Goal: Transaction & Acquisition: Purchase product/service

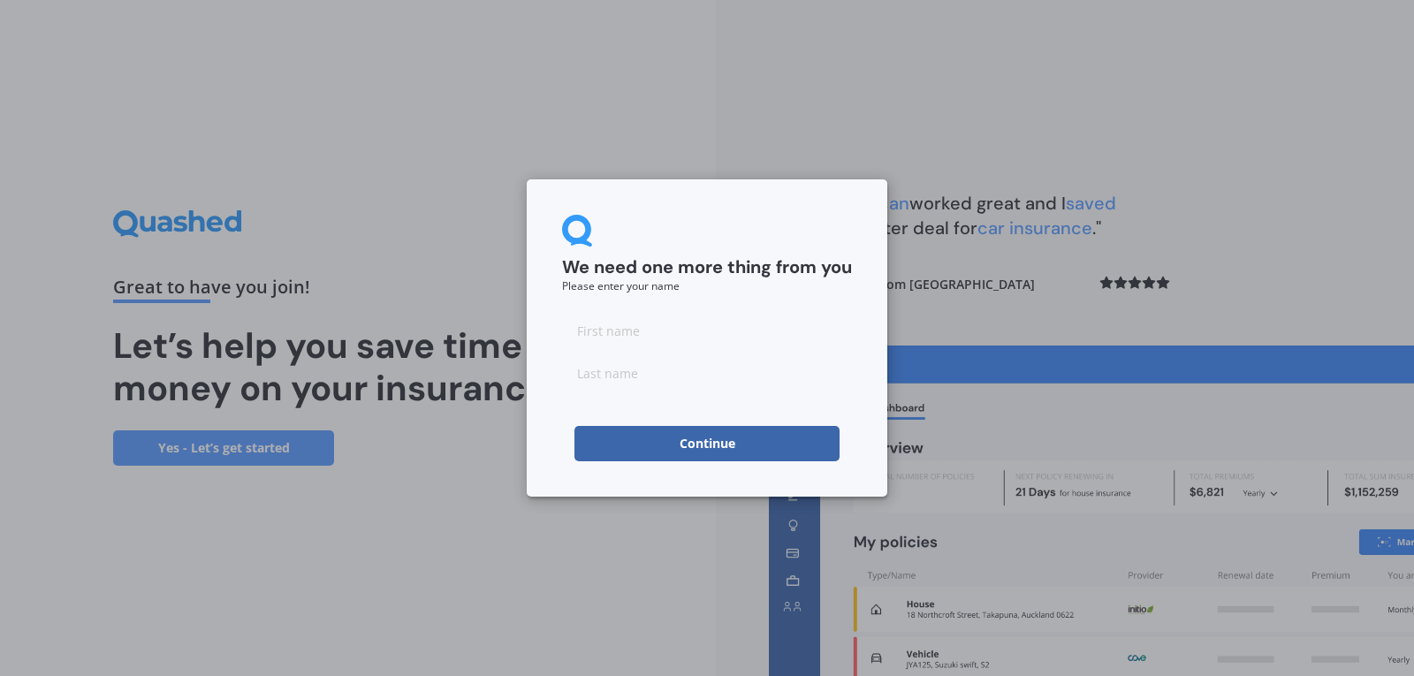
click at [715, 335] on input at bounding box center [707, 330] width 290 height 35
type input "Hayley"
click at [689, 375] on input at bounding box center [707, 372] width 290 height 35
type input "[PERSON_NAME]"
click at [686, 449] on button "Continue" at bounding box center [707, 443] width 265 height 35
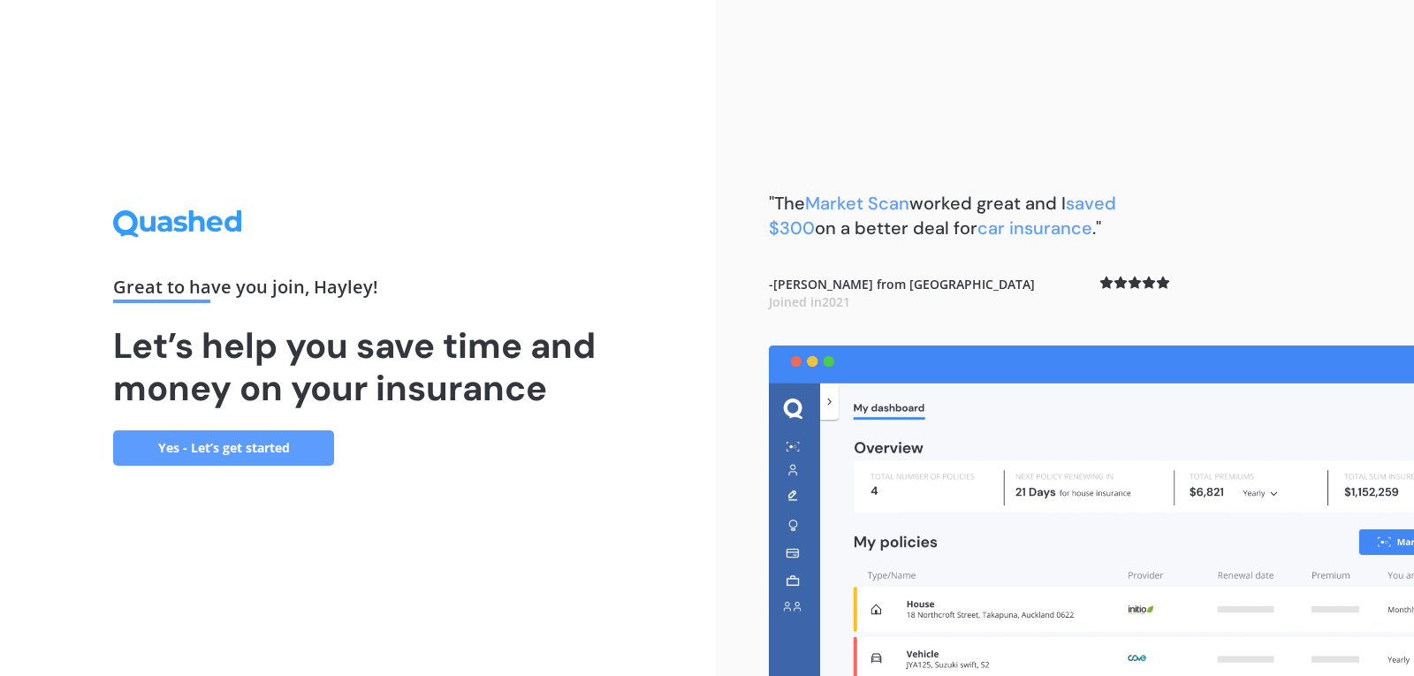
click at [231, 446] on link "Yes - Let’s get started" at bounding box center [223, 448] width 221 height 35
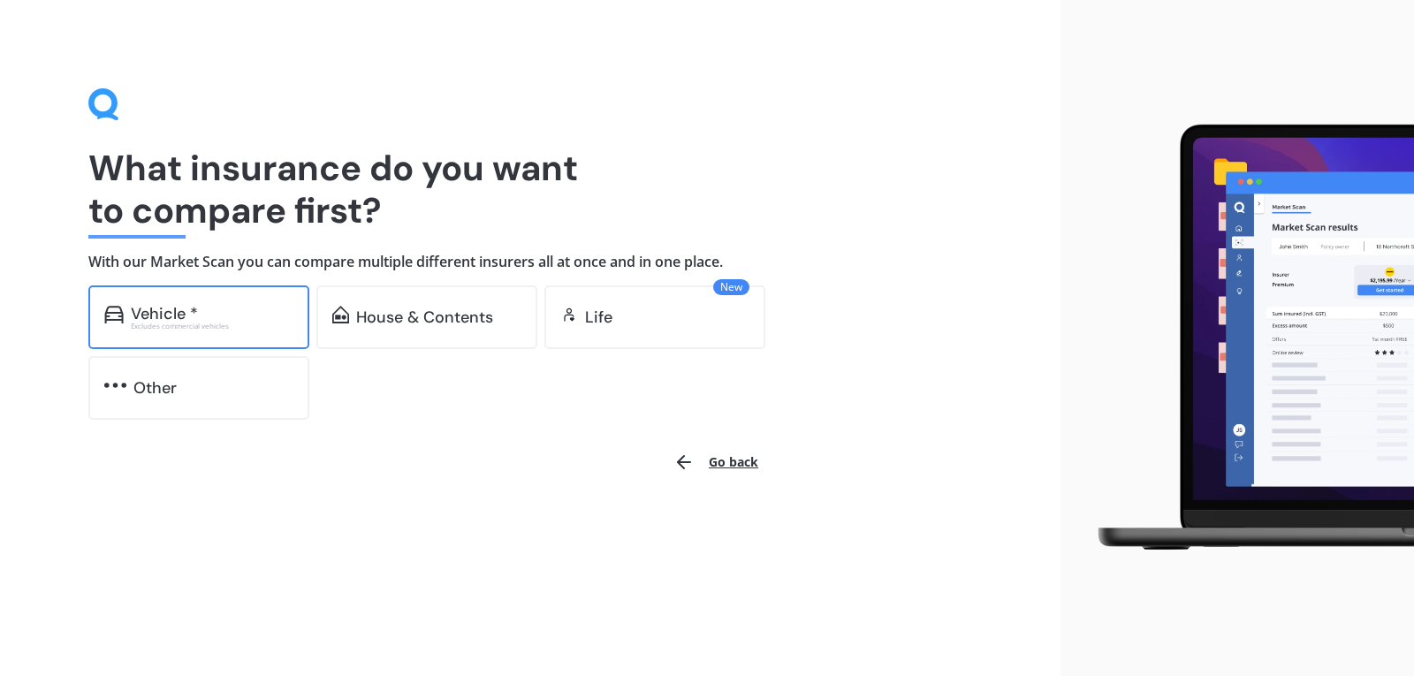
click at [229, 309] on div "Vehicle *" at bounding box center [212, 314] width 163 height 18
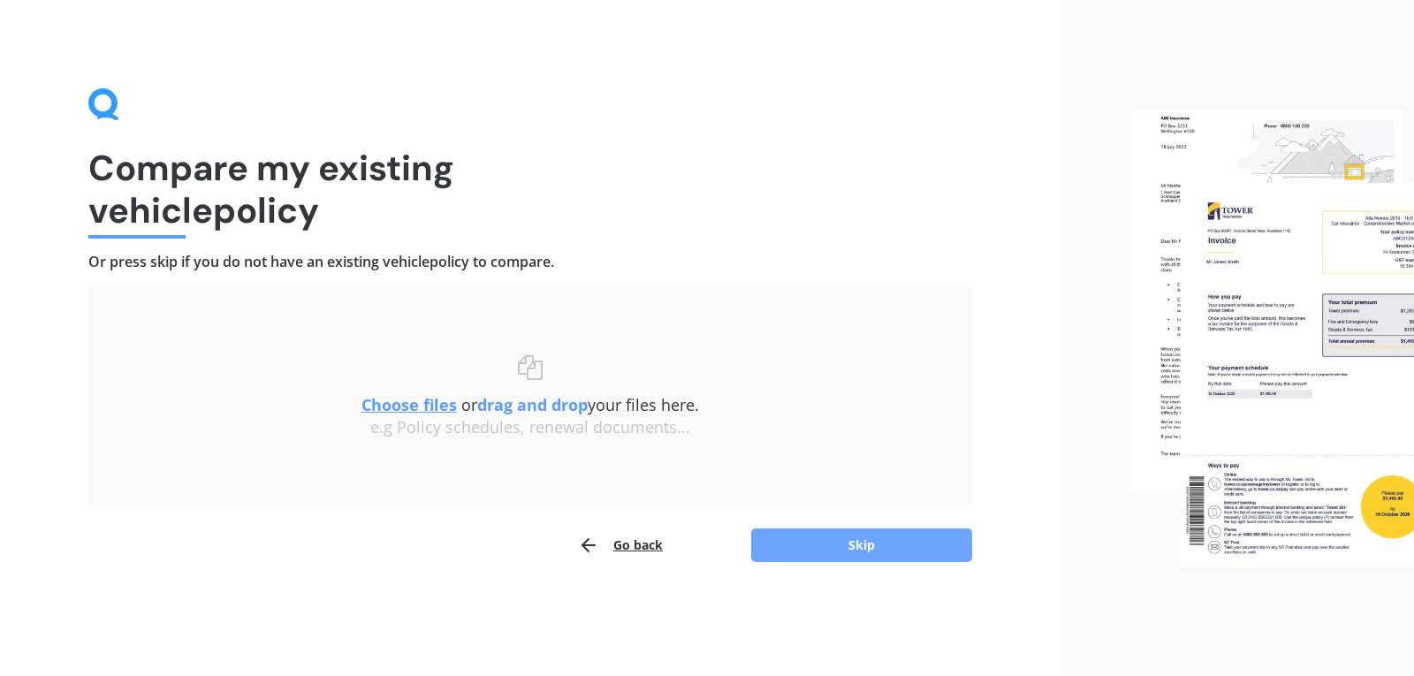
click at [915, 547] on button "Skip" at bounding box center [861, 546] width 221 height 34
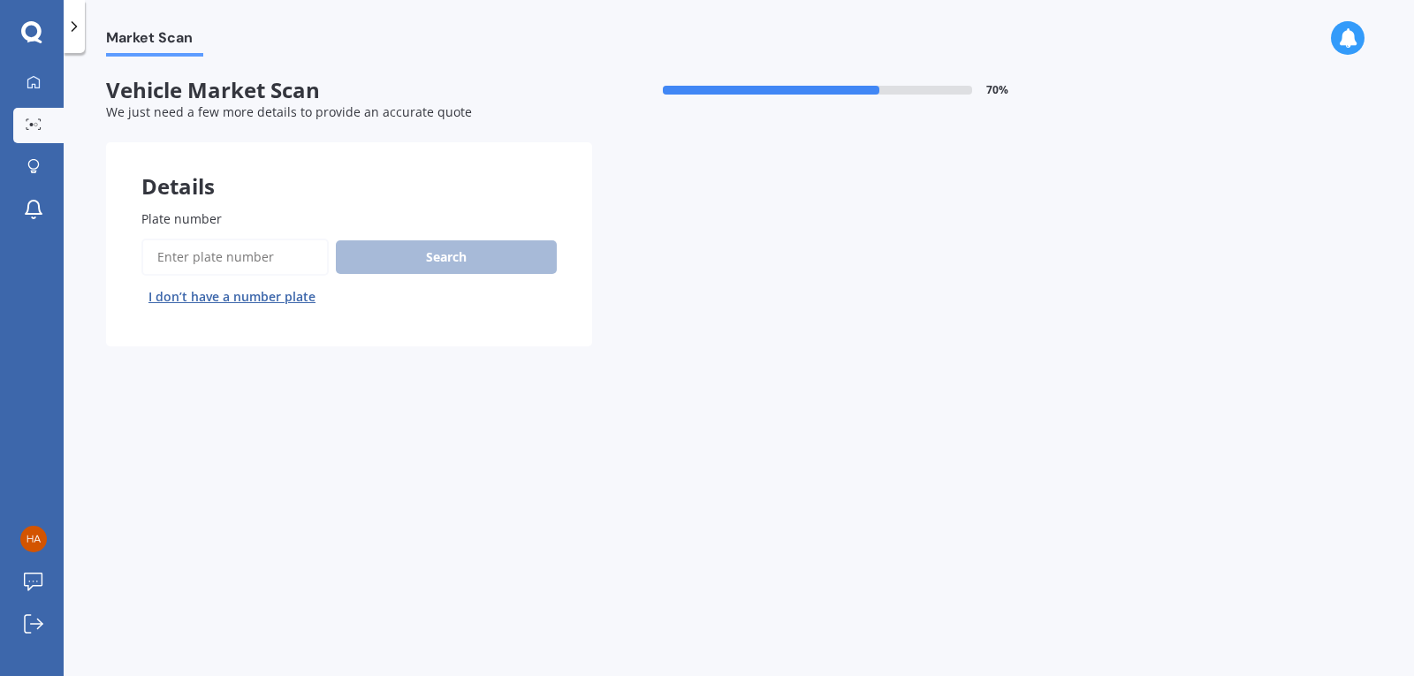
click at [231, 254] on input "Plate number" at bounding box center [234, 257] width 187 height 37
type input "DTE807"
click at [490, 264] on button "Search" at bounding box center [446, 257] width 221 height 34
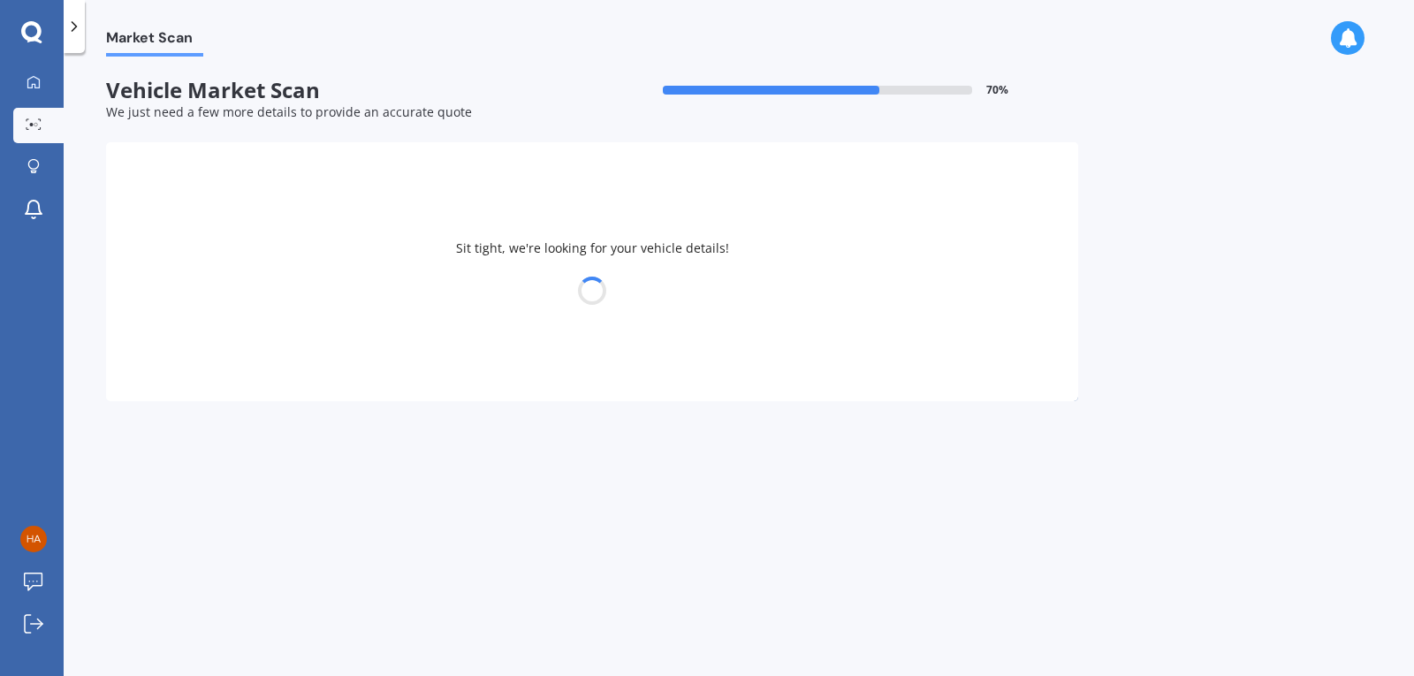
select select "NISSAN"
select select "MICRA"
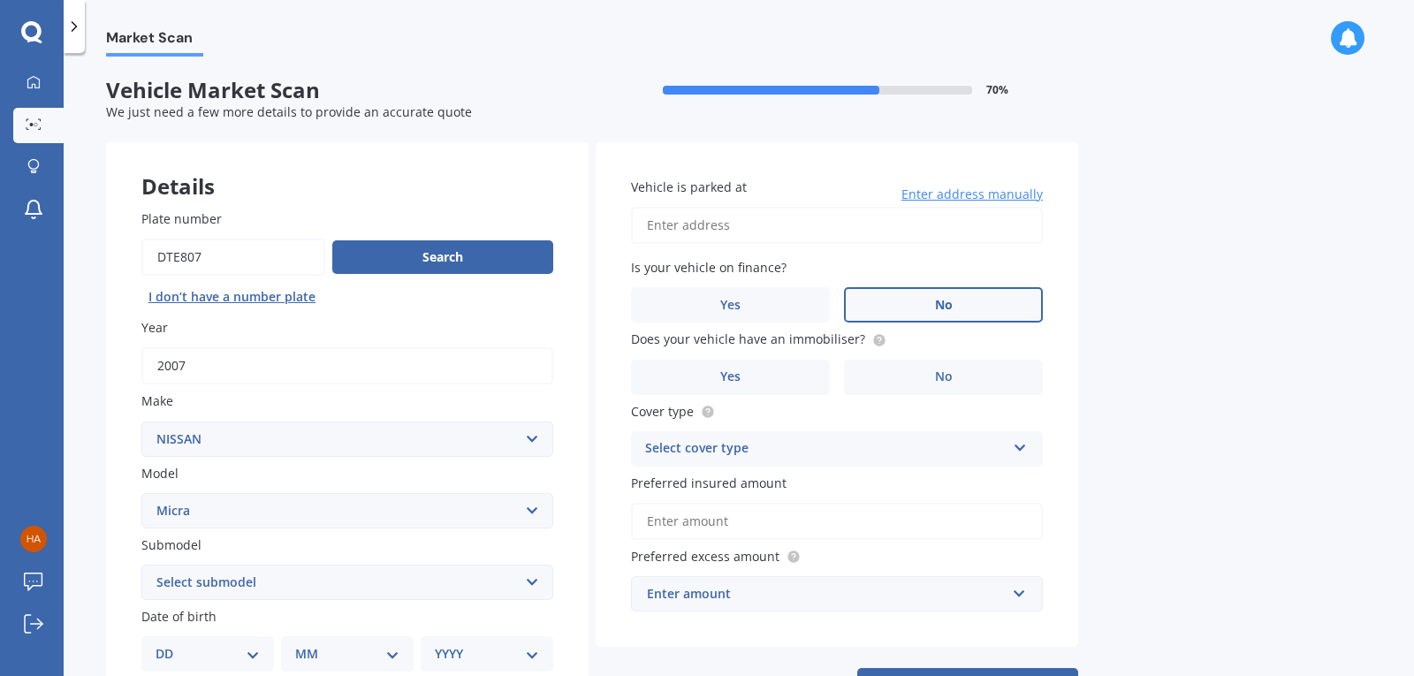
click at [963, 308] on label "No" at bounding box center [943, 304] width 199 height 35
click at [0, 0] on input "No" at bounding box center [0, 0] width 0 height 0
click at [930, 376] on label "No" at bounding box center [943, 377] width 199 height 35
click at [0, 0] on input "No" at bounding box center [0, 0] width 0 height 0
click at [721, 444] on div "Select cover type" at bounding box center [825, 448] width 361 height 21
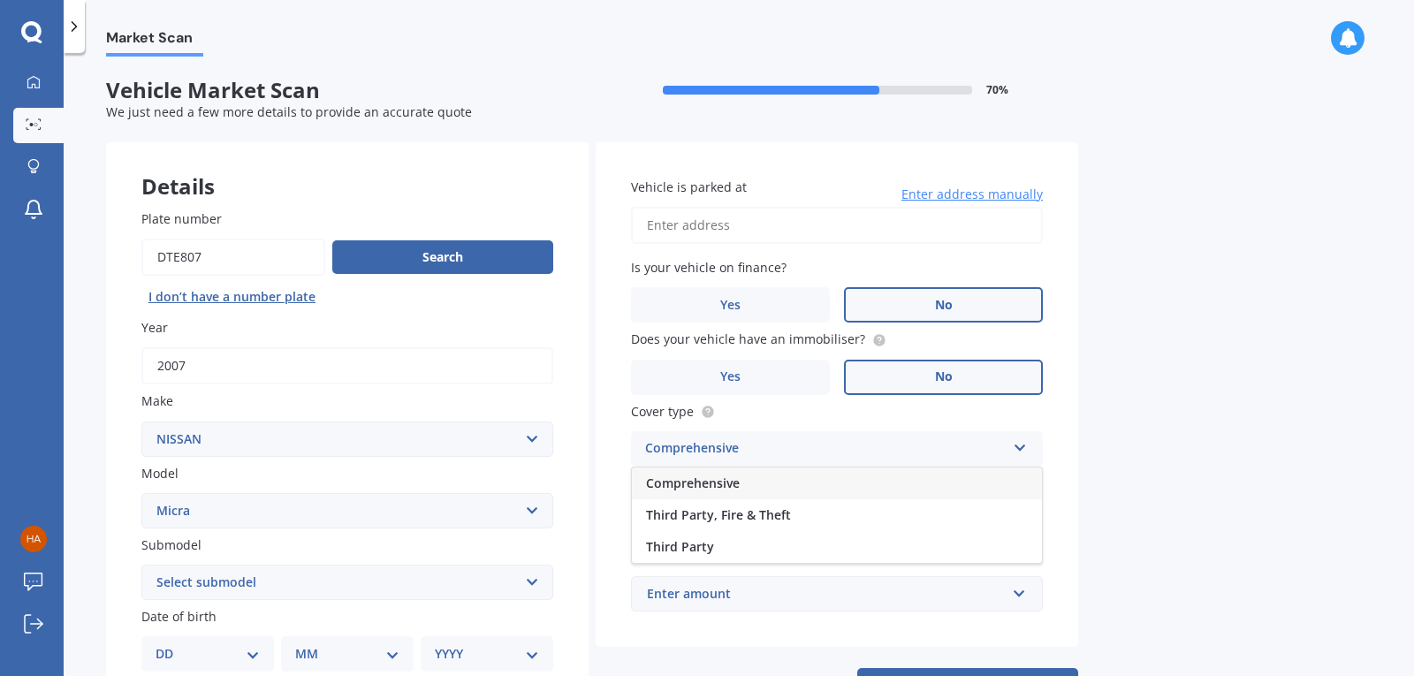
click at [708, 484] on span "Comprehensive" at bounding box center [693, 483] width 94 height 17
click at [690, 512] on input "Preferred insured amount" at bounding box center [837, 521] width 412 height 37
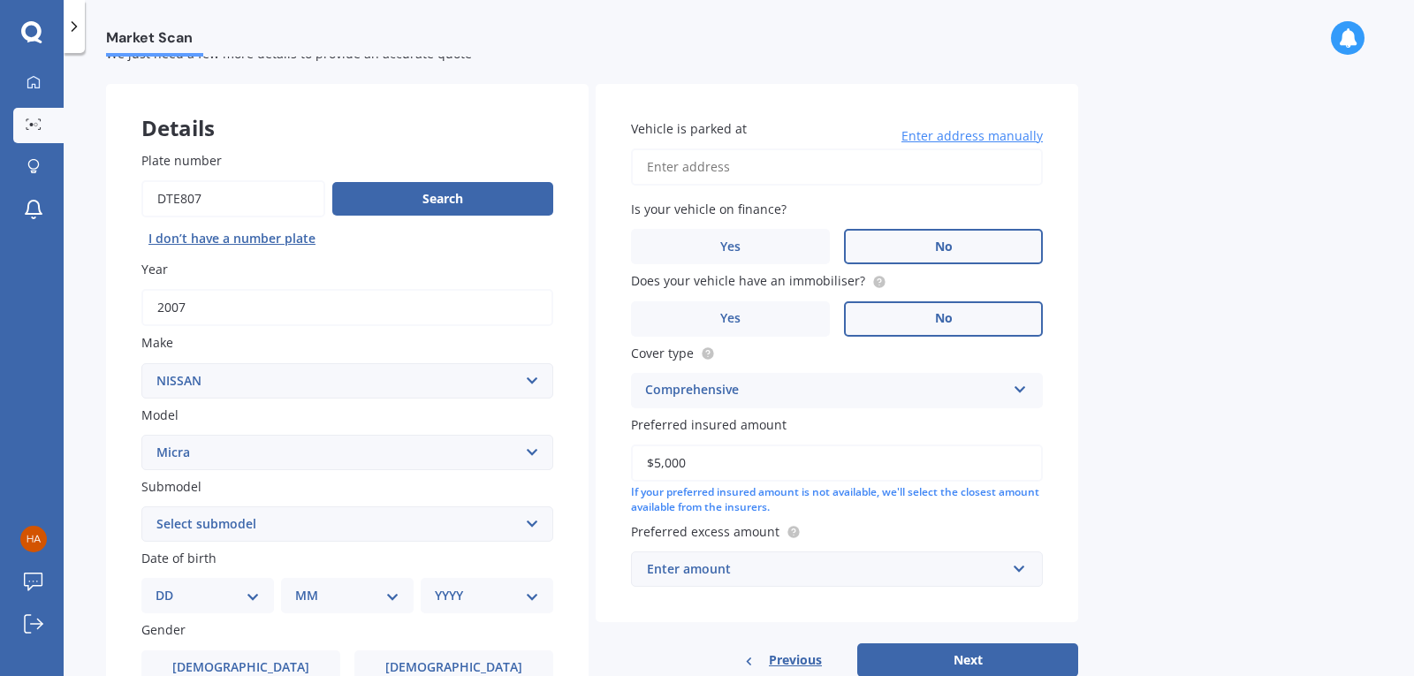
scroll to position [59, 0]
type input "$5,000"
click at [727, 567] on div "Enter amount" at bounding box center [826, 568] width 359 height 19
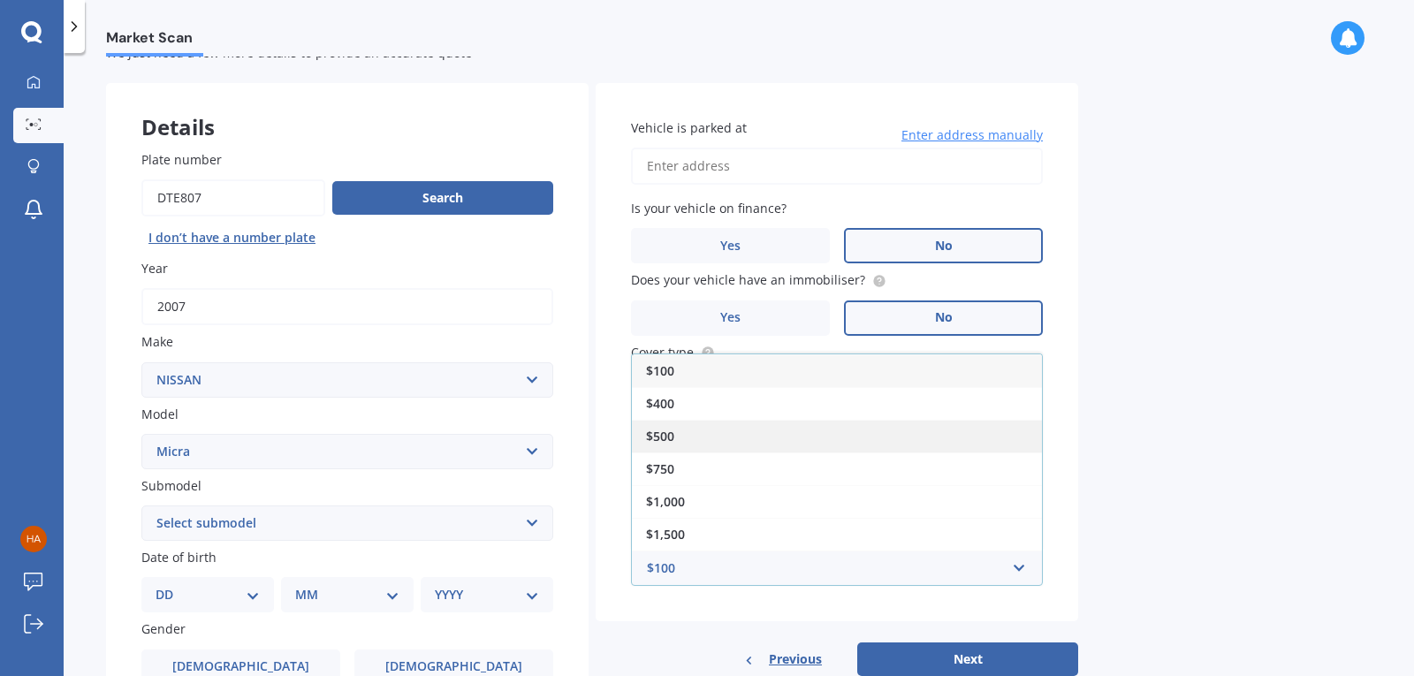
click at [688, 433] on div "$500" at bounding box center [837, 436] width 410 height 33
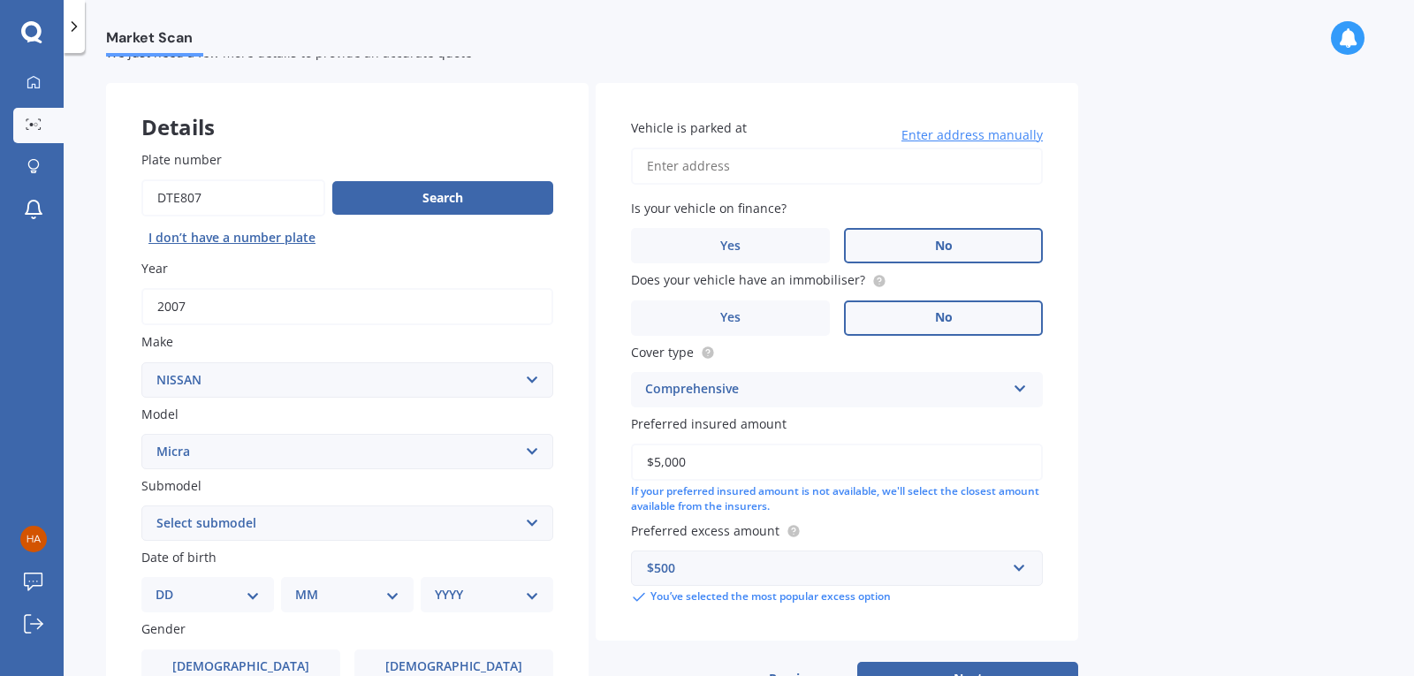
click at [1231, 522] on div "Market Scan Vehicle Market Scan 70 % We just need a few more details to provide…" at bounding box center [739, 368] width 1351 height 623
click at [236, 515] on select "Select submodel (All other) LX RX SI ST ST-L Ti" at bounding box center [347, 523] width 412 height 35
click at [224, 527] on select "Select submodel (All other) LX RX SI ST ST-L Ti" at bounding box center [347, 523] width 412 height 35
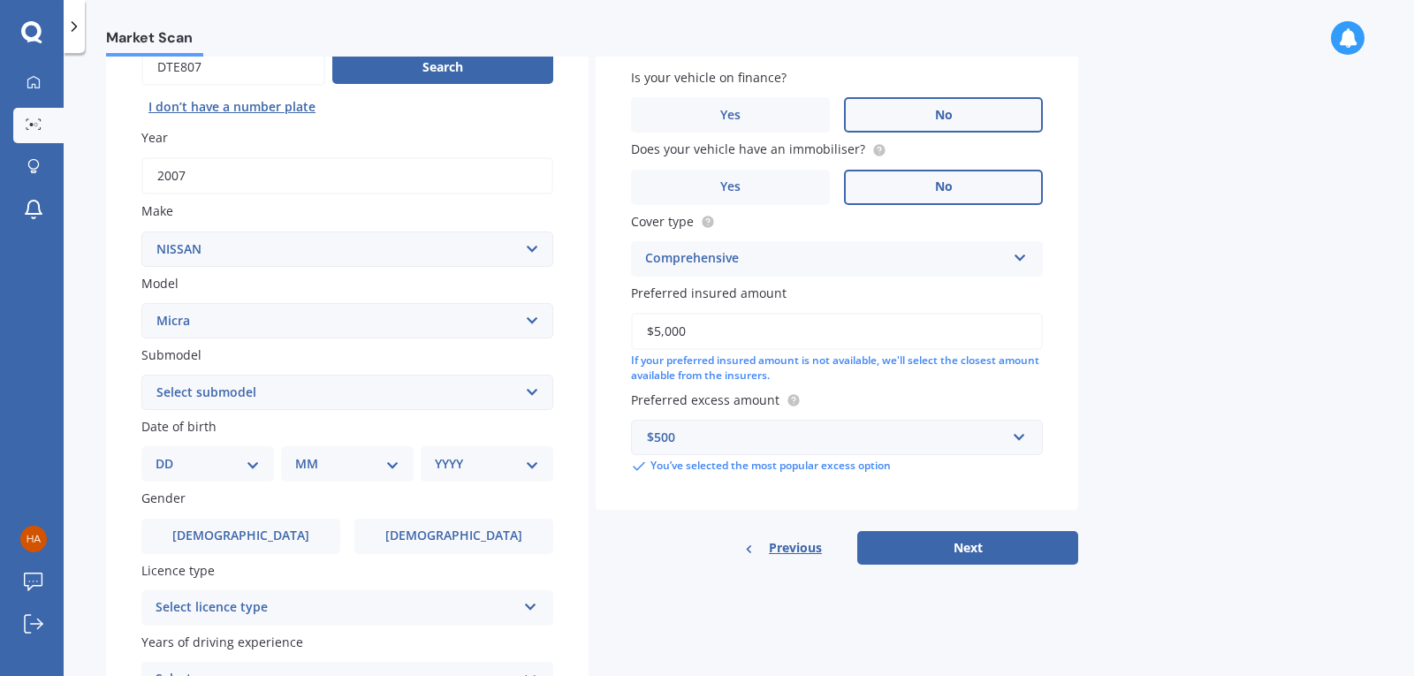
scroll to position [206, 0]
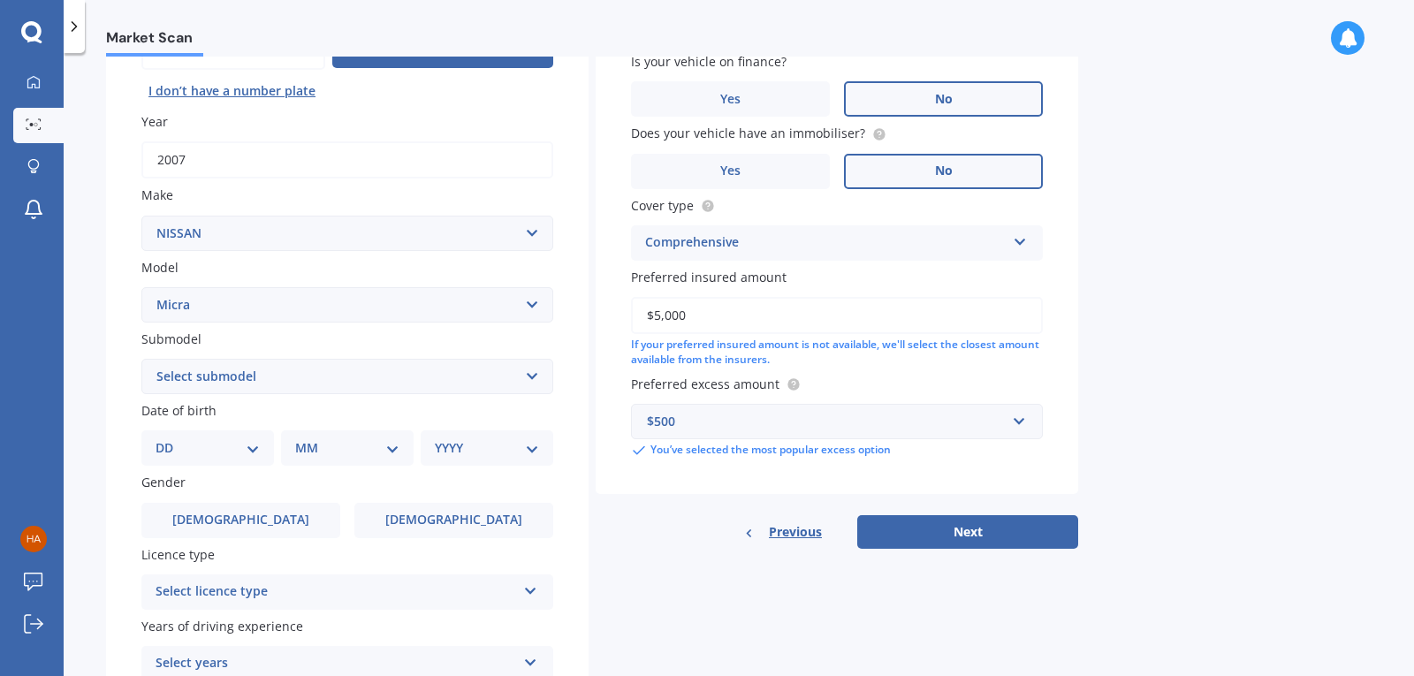
click at [169, 446] on select "DD 01 02 03 04 05 06 07 08 09 10 11 12 13 14 15 16 17 18 19 20 21 22 23 24 25 2…" at bounding box center [208, 447] width 104 height 19
select select "21"
click at [170, 438] on select "DD 01 02 03 04 05 06 07 08 09 10 11 12 13 14 15 16 17 18 19 20 21 22 23 24 25 2…" at bounding box center [208, 447] width 104 height 19
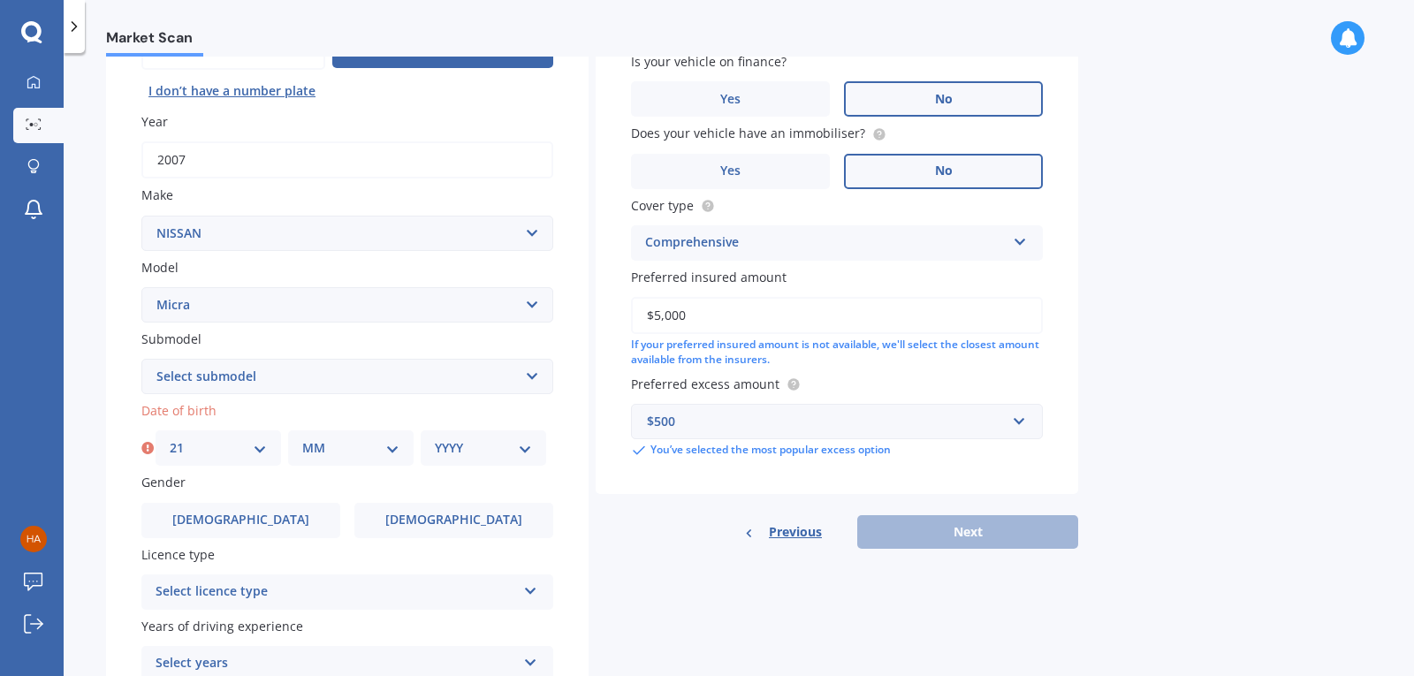
click at [313, 447] on select "MM 01 02 03 04 05 06 07 08 09 10 11 12" at bounding box center [350, 447] width 97 height 19
select select "01"
click at [302, 438] on select "MM 01 02 03 04 05 06 07 08 09 10 11 12" at bounding box center [350, 447] width 97 height 19
click at [468, 446] on select "YYYY 2025 2024 2023 2022 2021 2020 2019 2018 2017 2016 2015 2014 2013 2012 2011…" at bounding box center [483, 447] width 97 height 19
select select "2002"
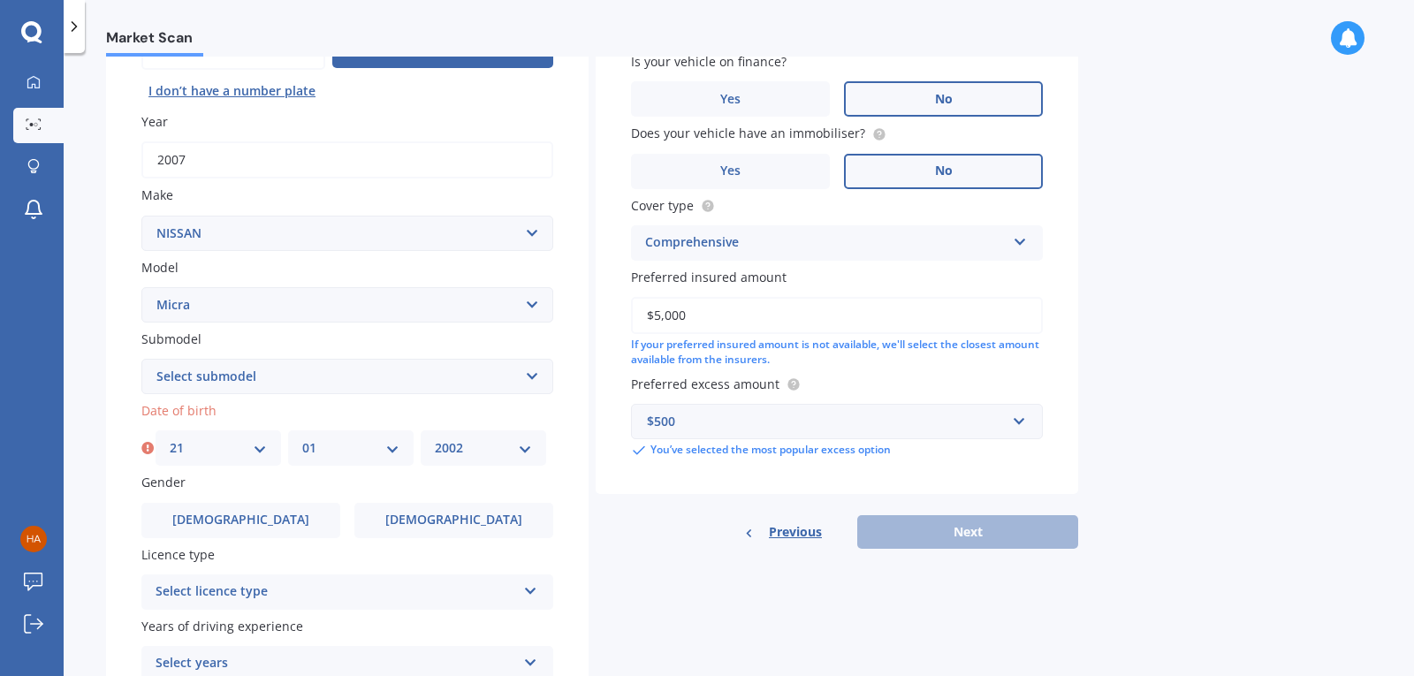
click at [435, 438] on select "YYYY 2025 2024 2023 2022 2021 2020 2019 2018 2017 2016 2015 2014 2013 2012 2011…" at bounding box center [483, 447] width 97 height 19
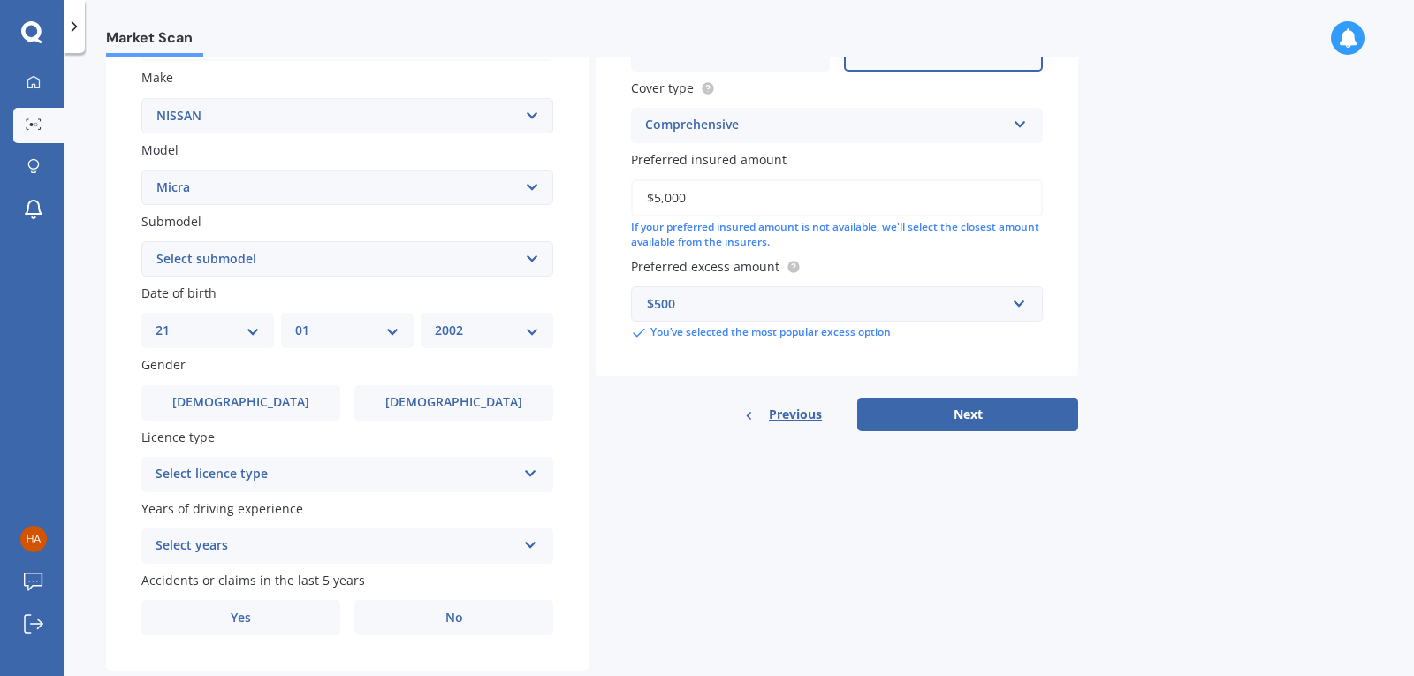
scroll to position [324, 0]
click at [293, 467] on div "Select licence type" at bounding box center [336, 473] width 361 height 21
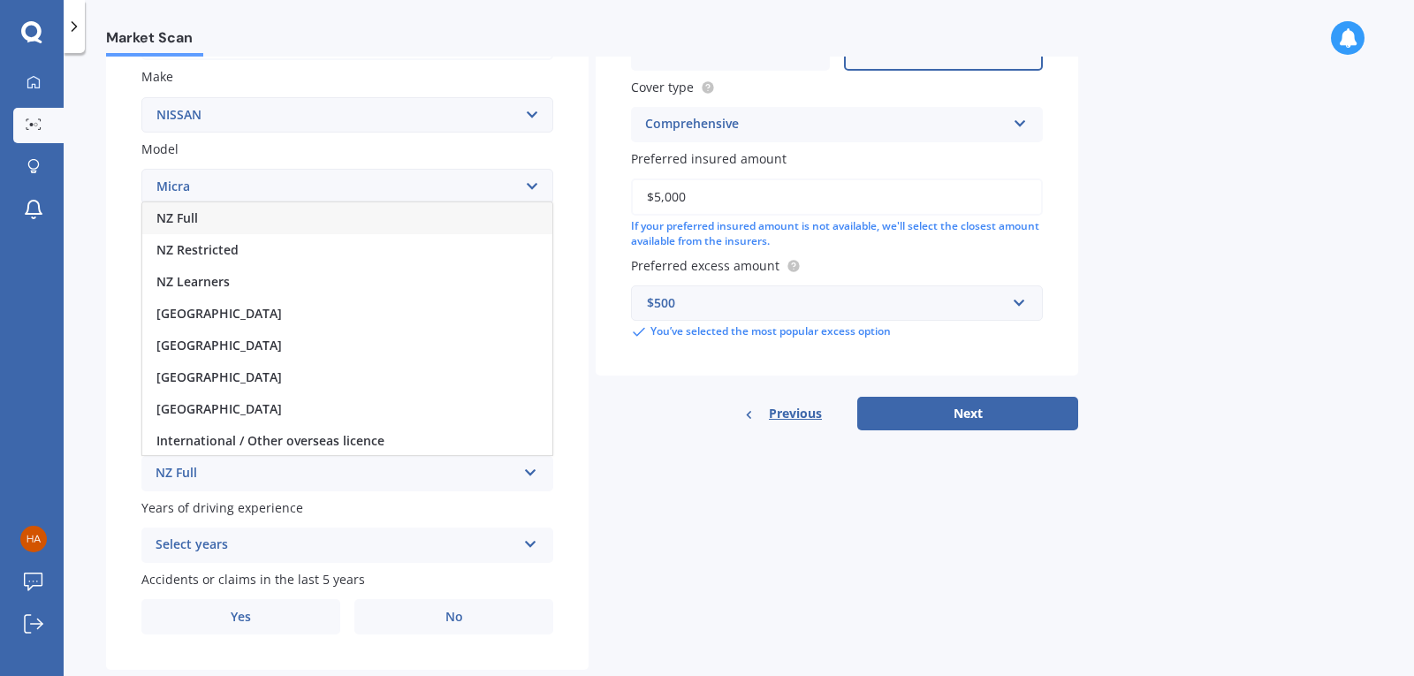
click at [218, 217] on div "NZ Full" at bounding box center [347, 218] width 410 height 32
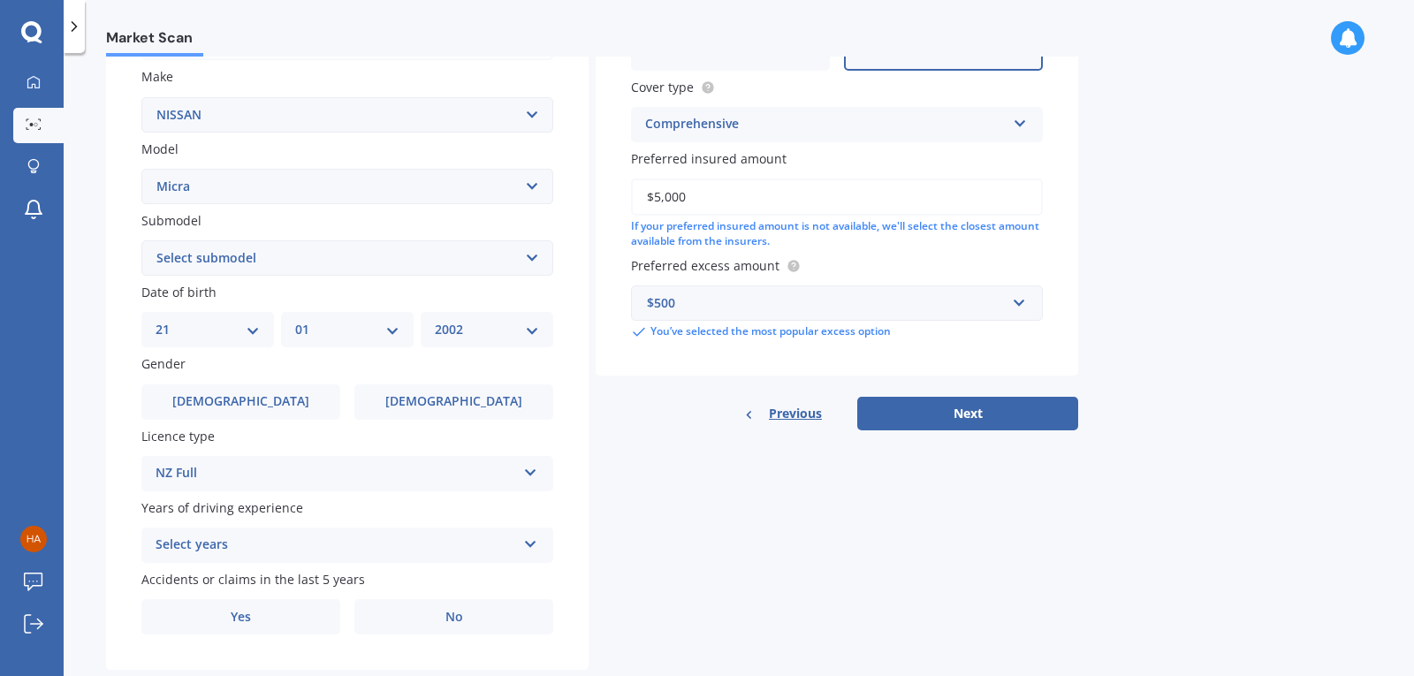
click at [301, 545] on div "Select years" at bounding box center [336, 545] width 361 height 21
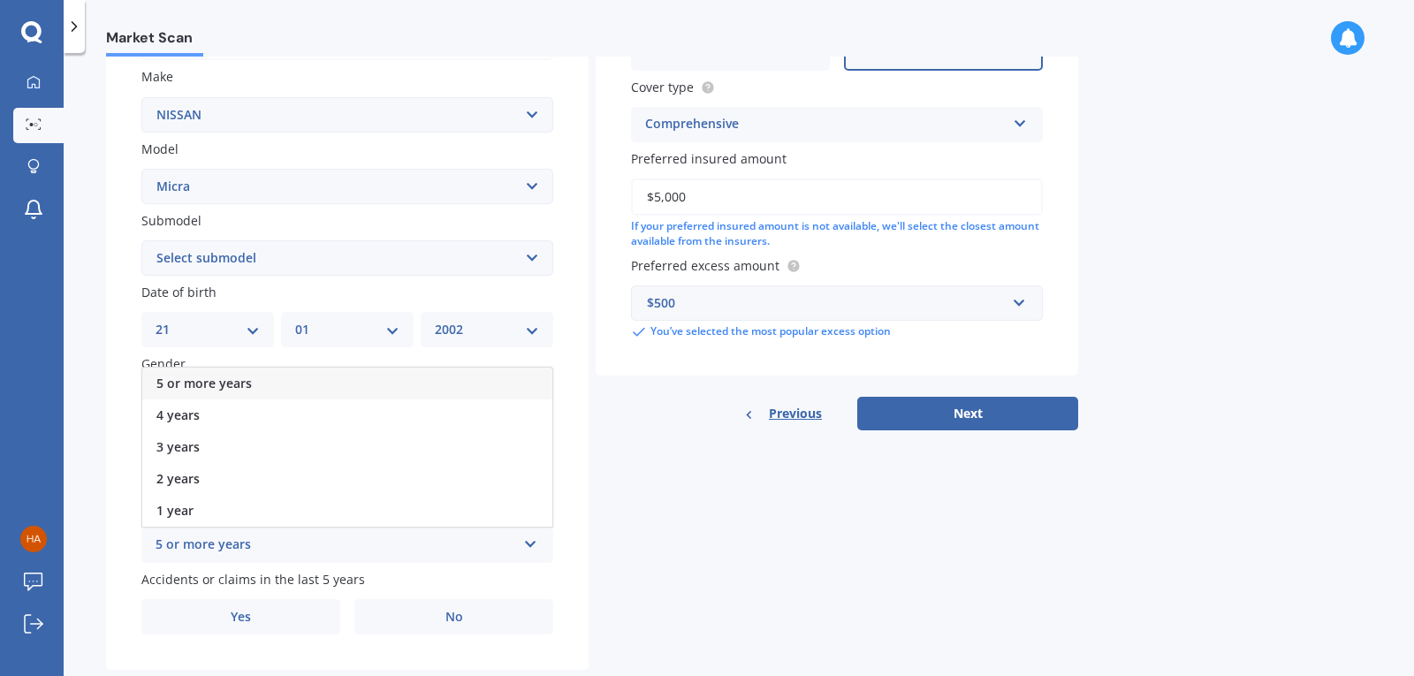
click at [234, 255] on select "Select submodel (All other) LX RX SI ST ST-L Ti" at bounding box center [347, 257] width 412 height 35
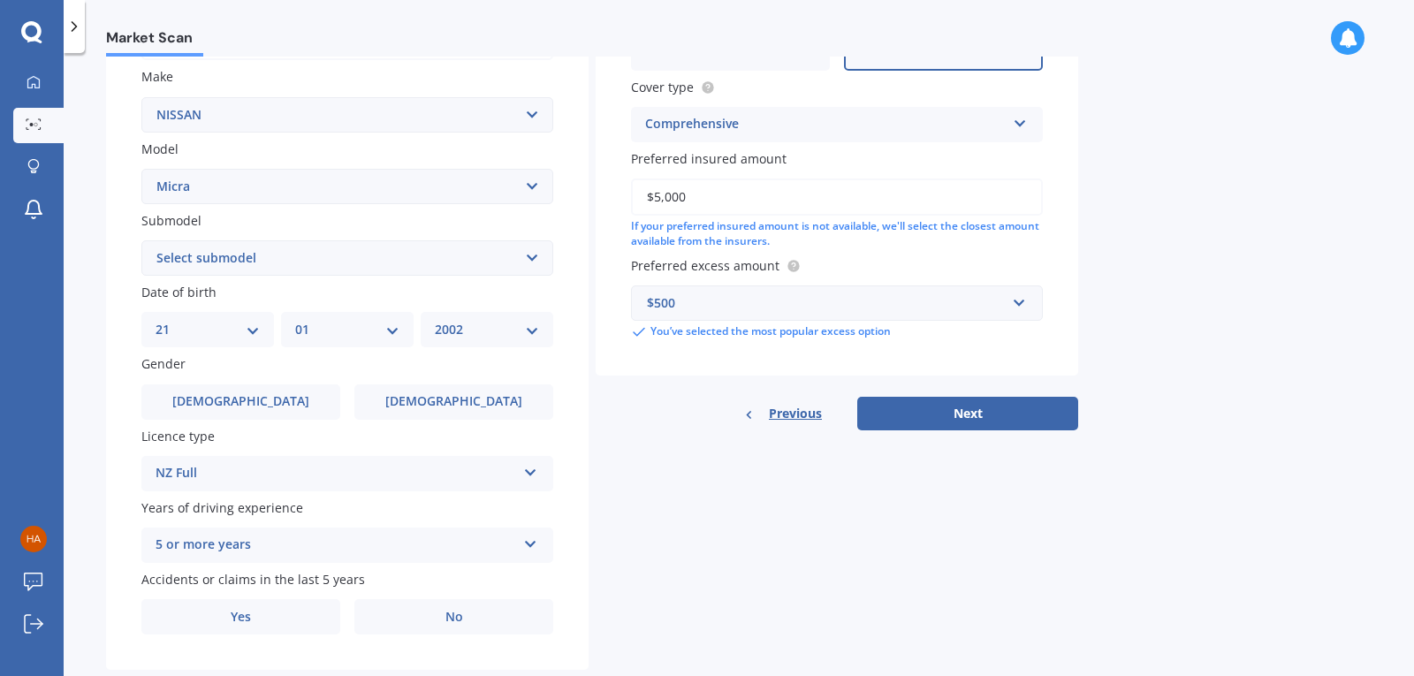
select select "RX"
click at [141, 240] on select "Select submodel (All other) LX RX SI ST ST-L Ti" at bounding box center [347, 257] width 412 height 35
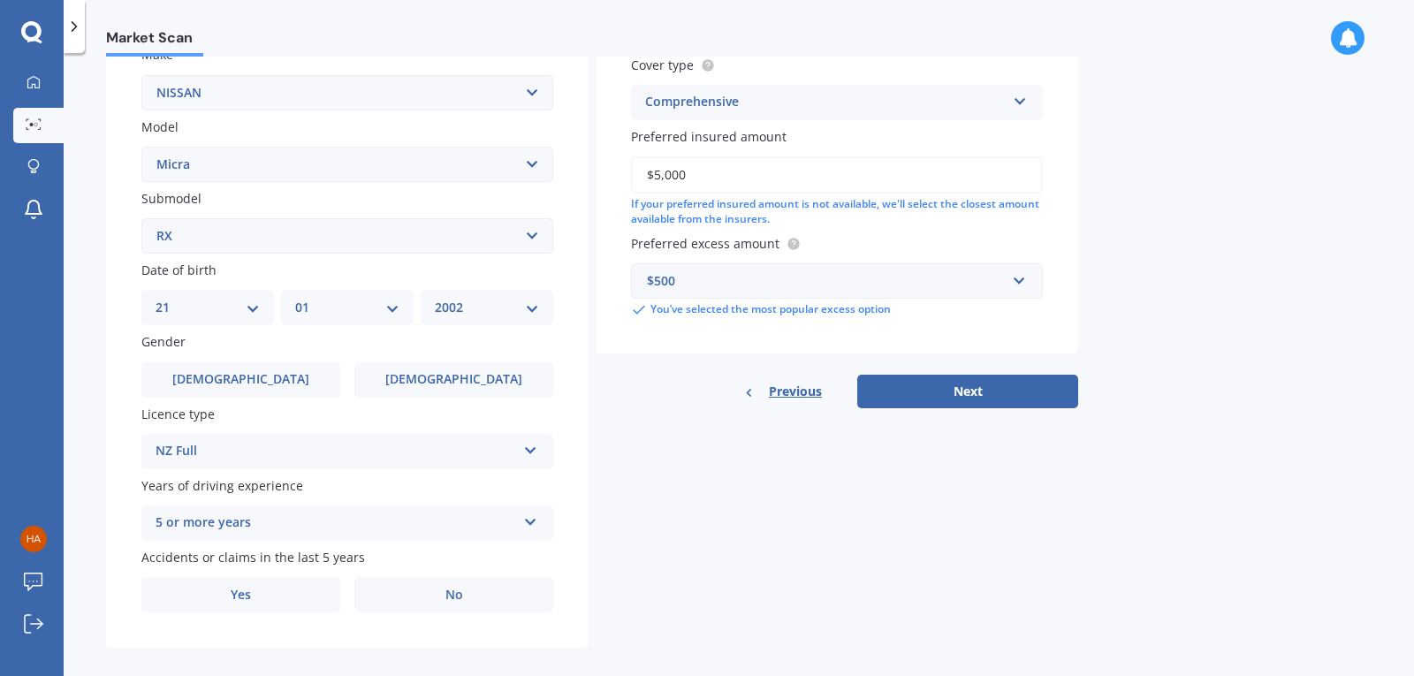
scroll to position [364, 0]
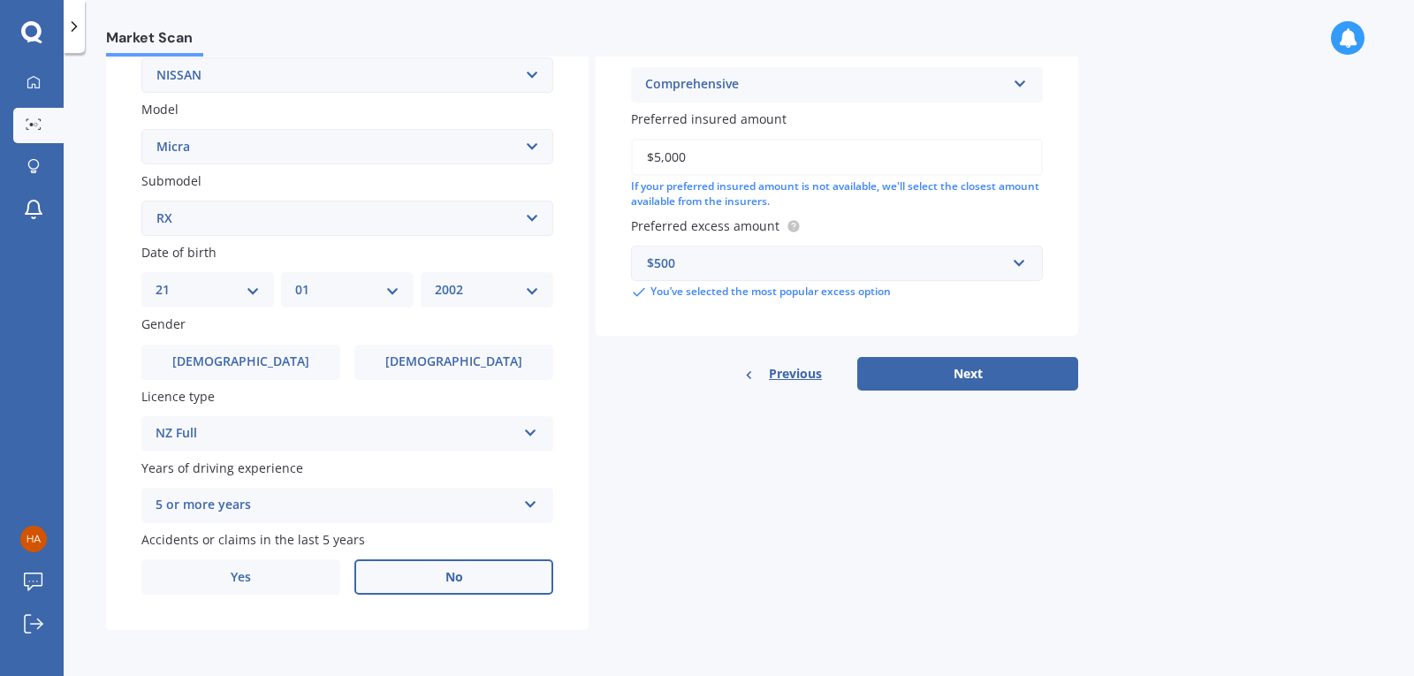
click at [460, 583] on span "No" at bounding box center [455, 577] width 18 height 15
click at [0, 0] on input "No" at bounding box center [0, 0] width 0 height 0
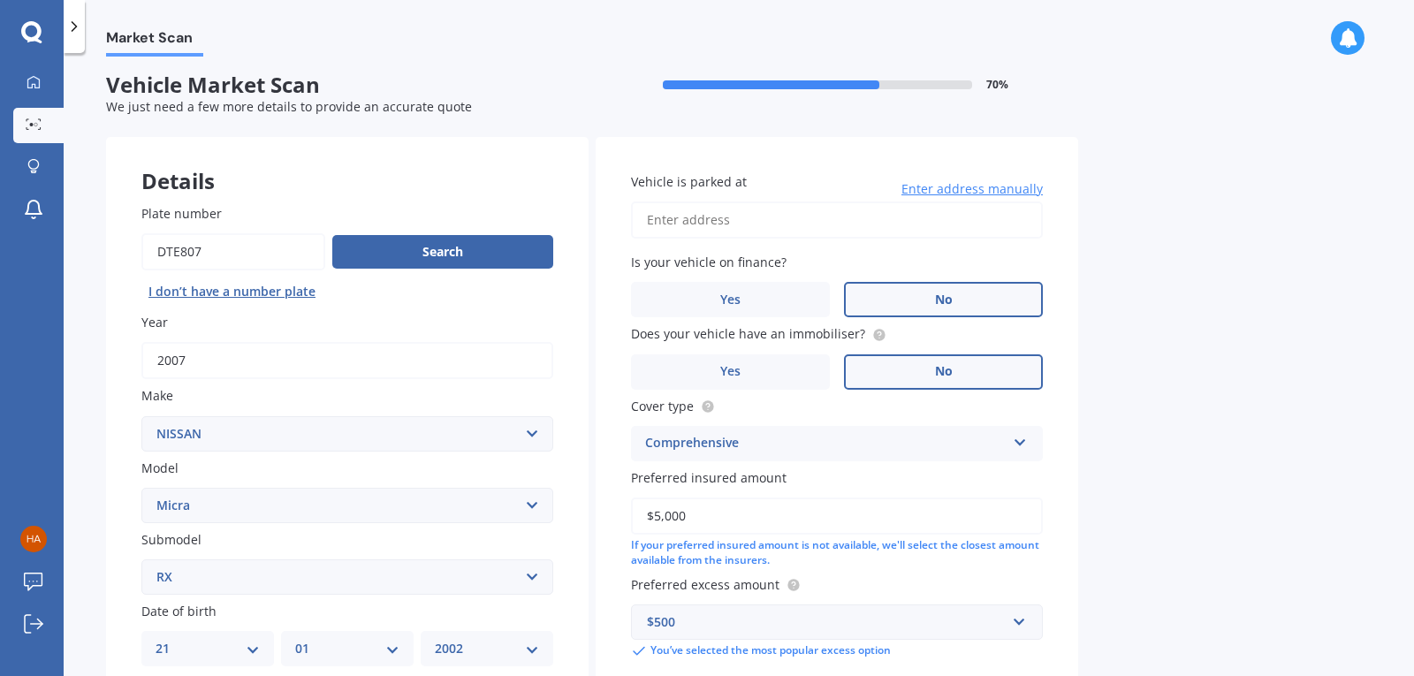
scroll to position [0, 0]
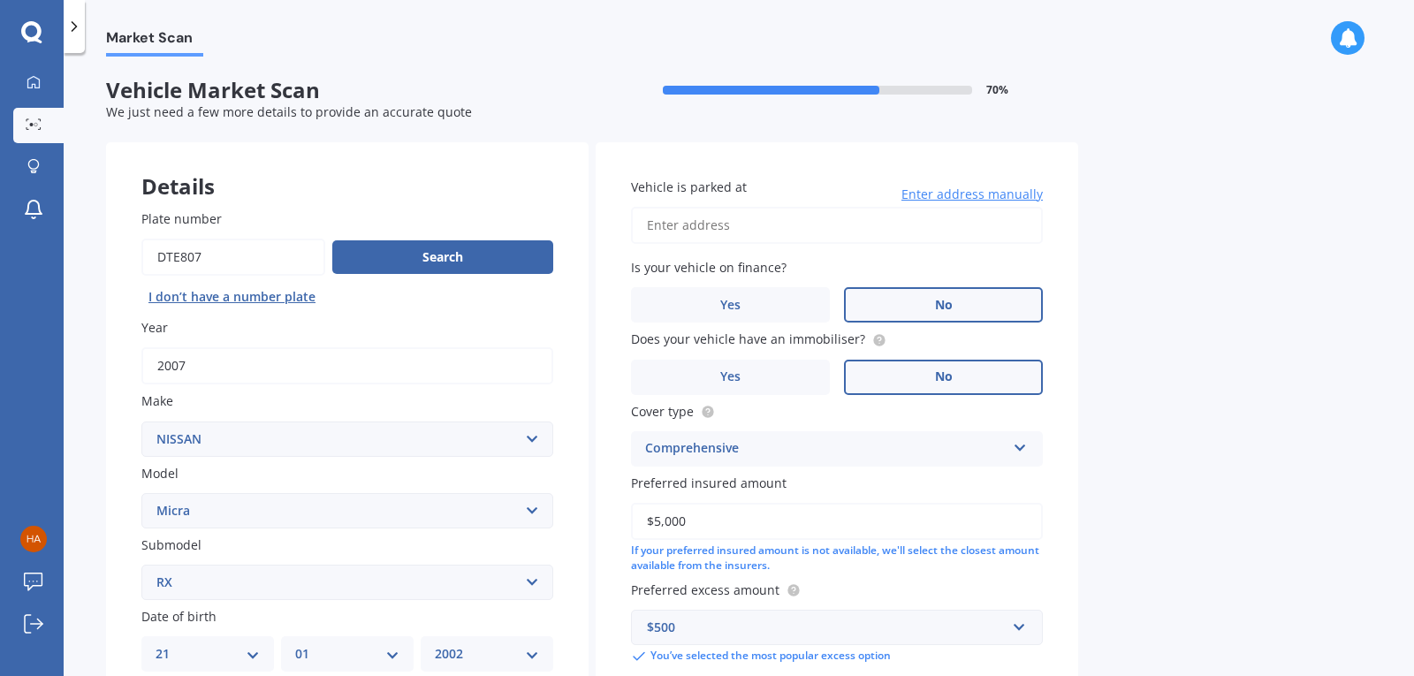
click at [746, 230] on input "Vehicle is parked at" at bounding box center [837, 225] width 412 height 37
type input "[STREET_ADDRESS]"
click at [1296, 323] on div "Market Scan Vehicle Market Scan 70 % We just need a few more details to provide…" at bounding box center [739, 368] width 1351 height 623
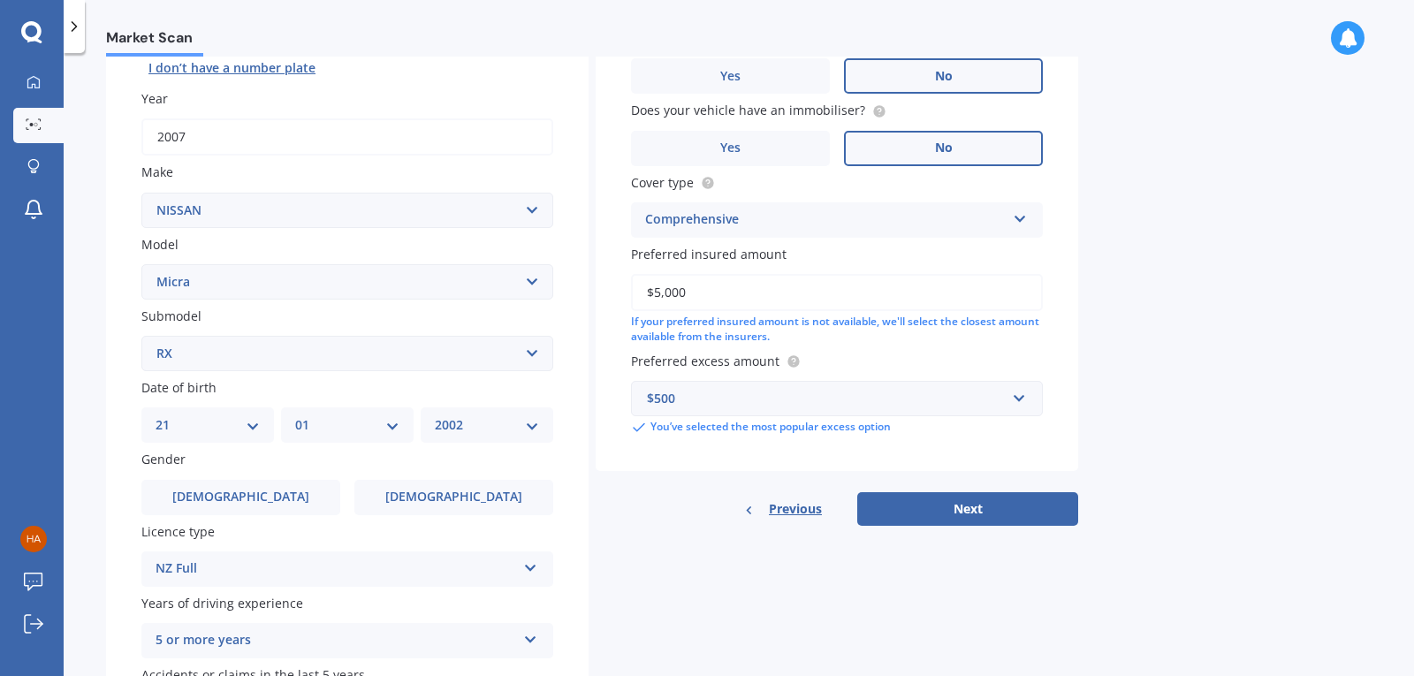
scroll to position [236, 0]
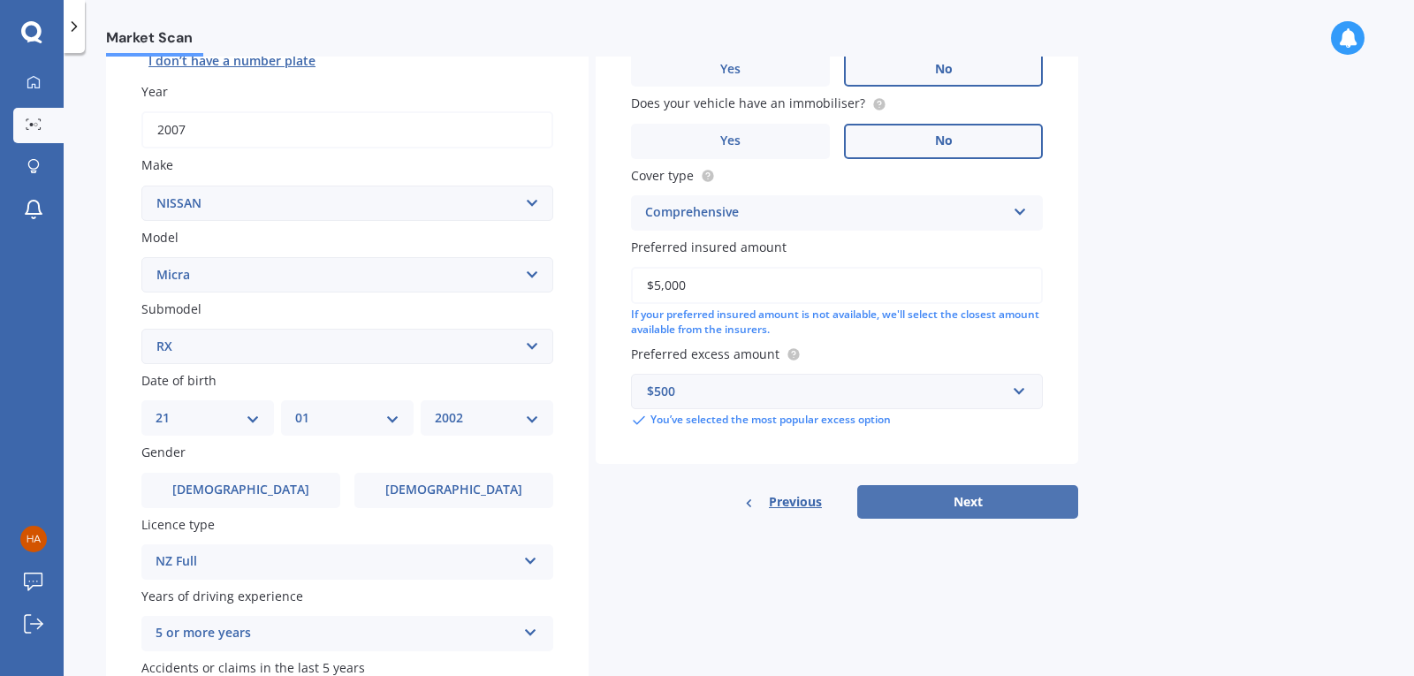
click at [991, 499] on button "Next" at bounding box center [967, 502] width 221 height 34
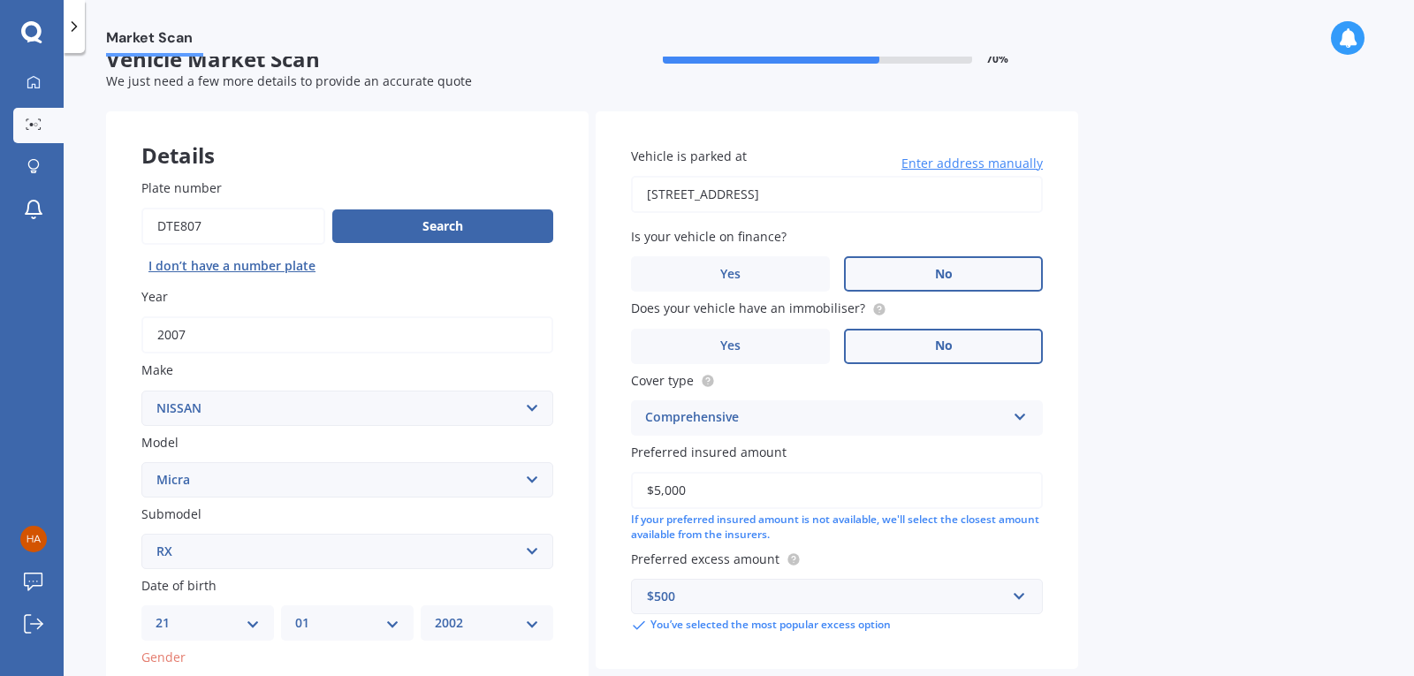
scroll to position [0, 0]
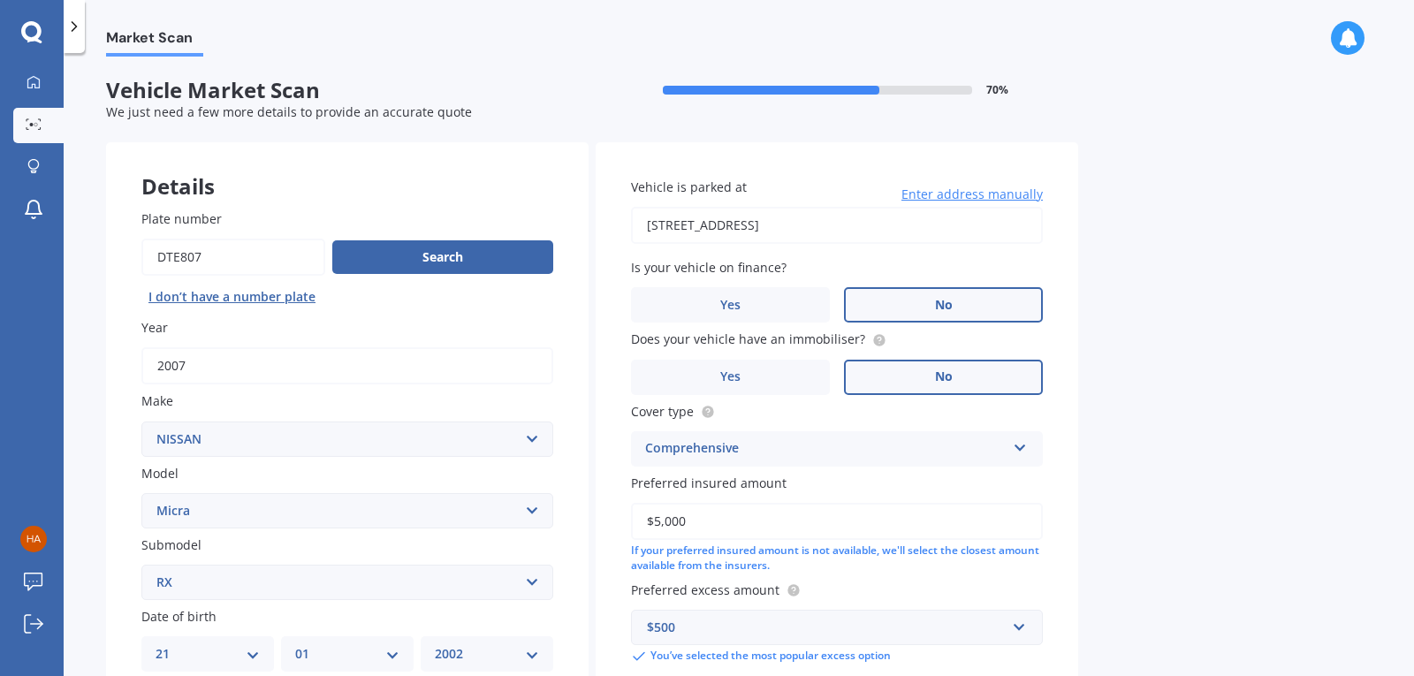
click at [954, 309] on label "No" at bounding box center [943, 304] width 199 height 35
click at [0, 0] on input "No" at bounding box center [0, 0] width 0 height 0
click at [943, 376] on span "No" at bounding box center [944, 377] width 18 height 15
click at [0, 0] on input "No" at bounding box center [0, 0] width 0 height 0
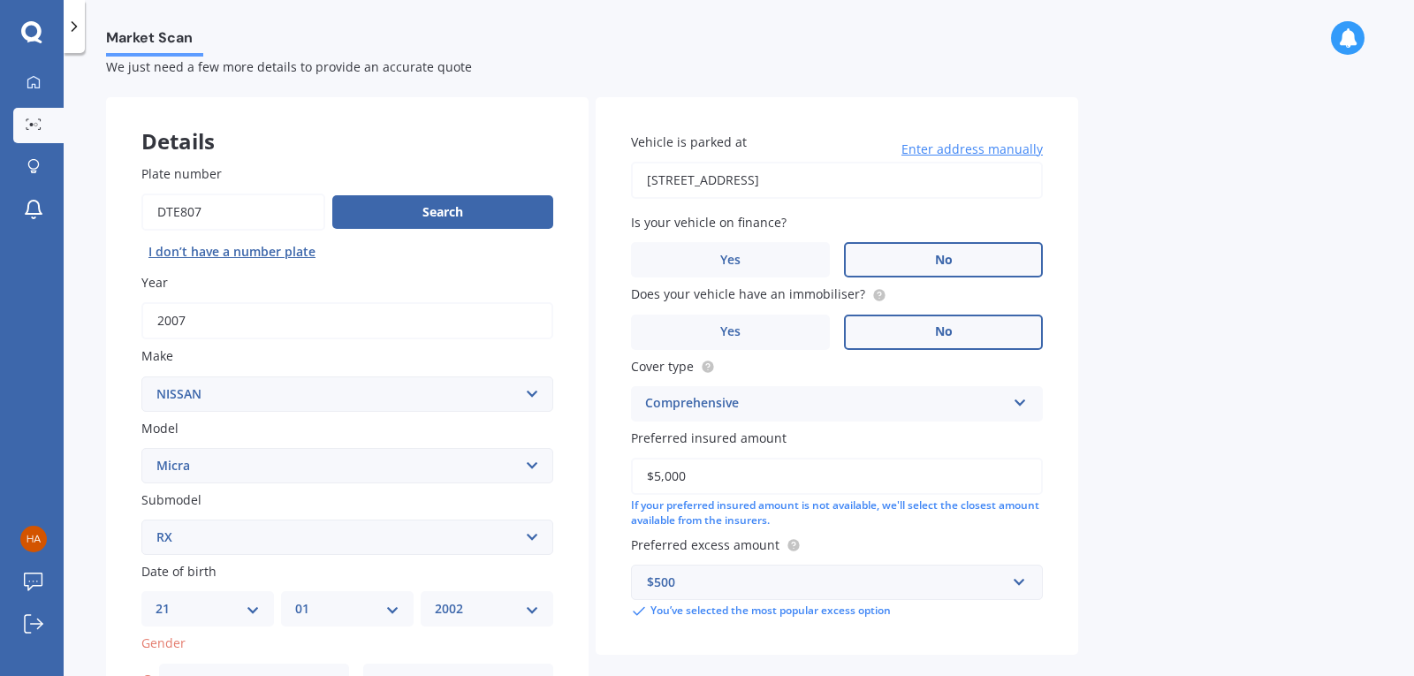
scroll to position [206, 0]
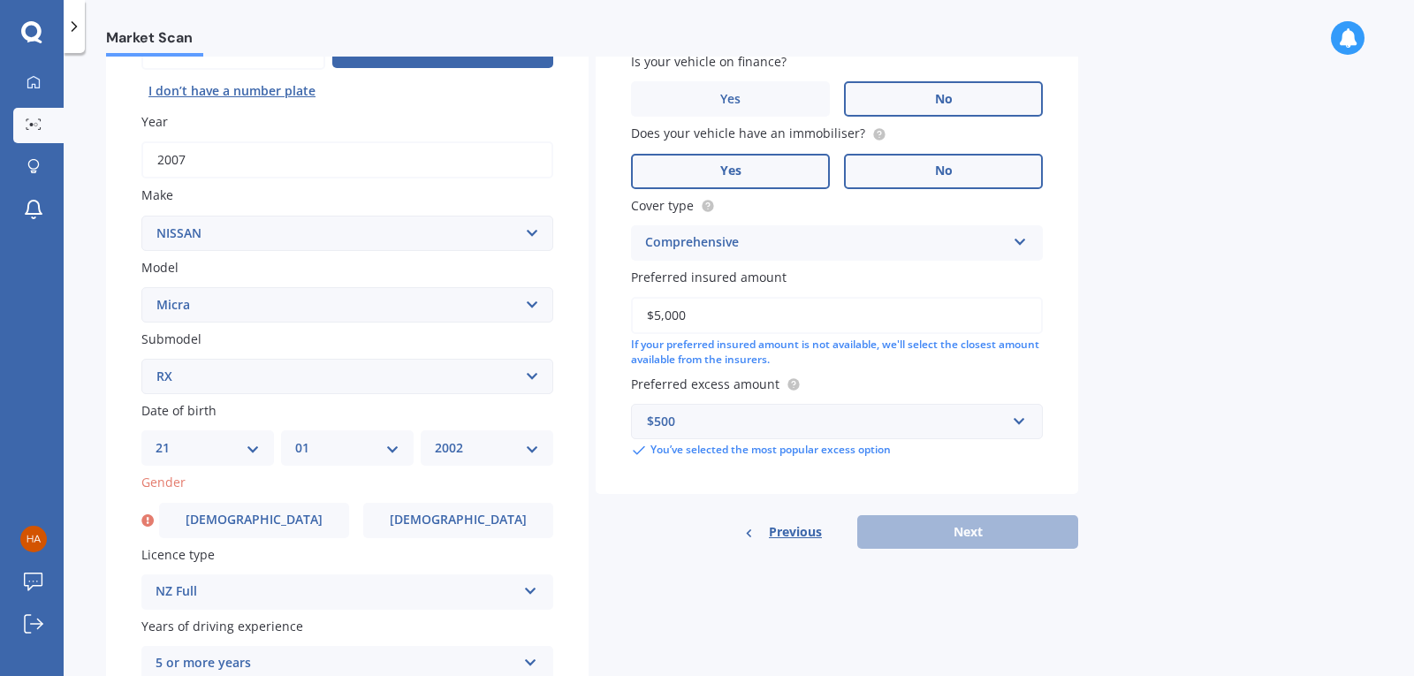
click at [758, 179] on label "Yes" at bounding box center [730, 171] width 199 height 35
click at [0, 0] on input "Yes" at bounding box center [0, 0] width 0 height 0
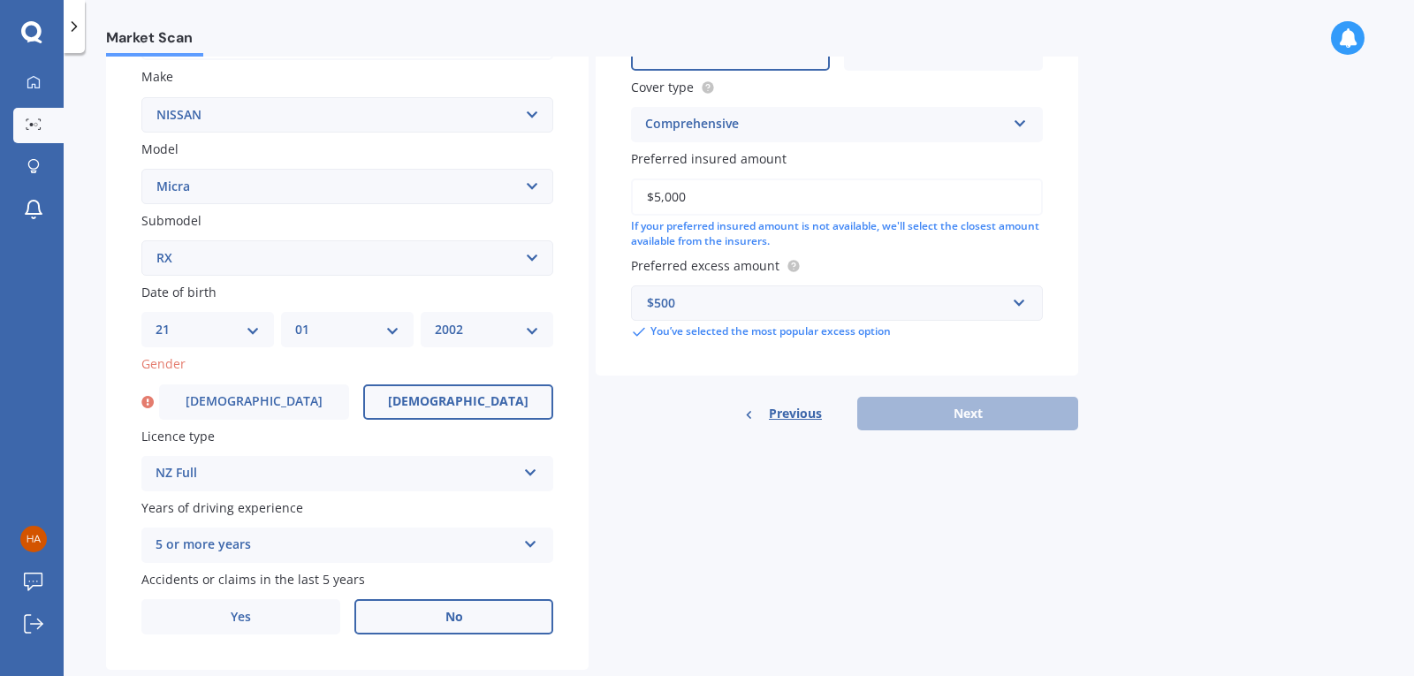
scroll to position [364, 0]
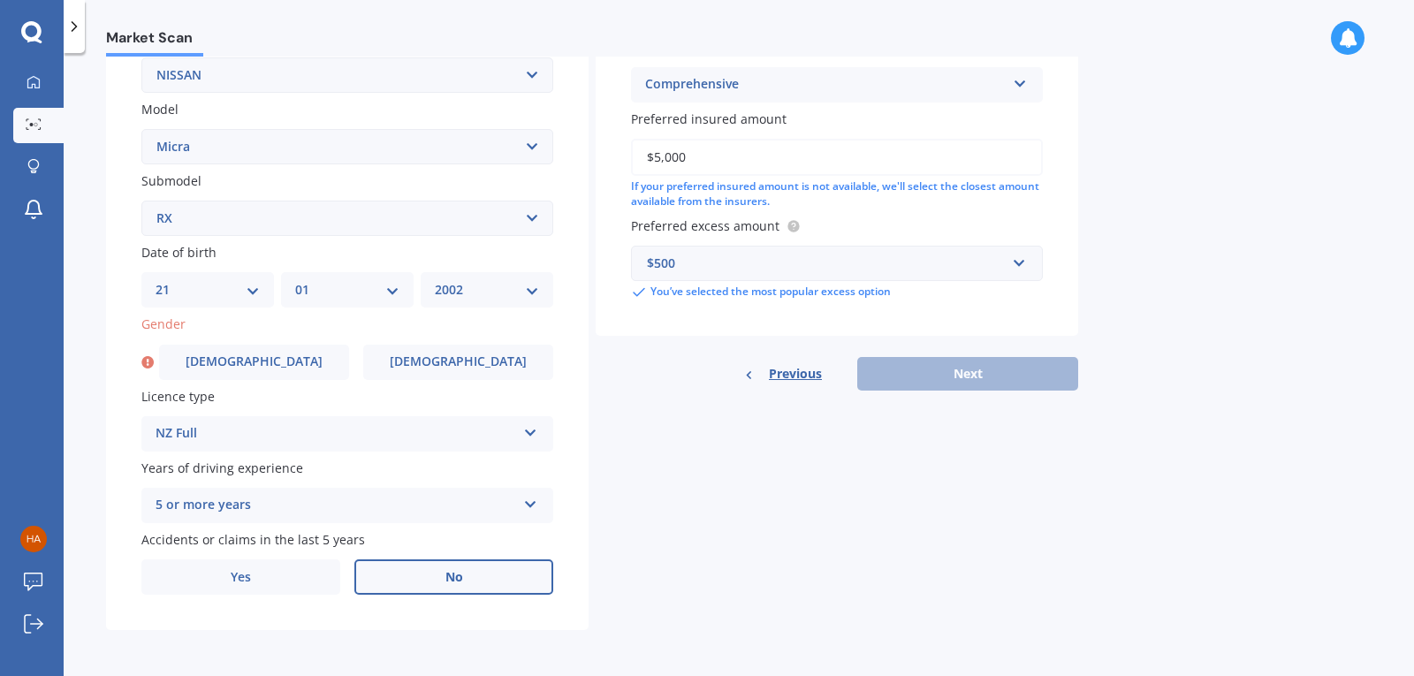
click at [976, 368] on div "Previous Next" at bounding box center [837, 374] width 483 height 34
click at [469, 575] on label "No" at bounding box center [453, 577] width 199 height 35
click at [0, 0] on input "No" at bounding box center [0, 0] width 0 height 0
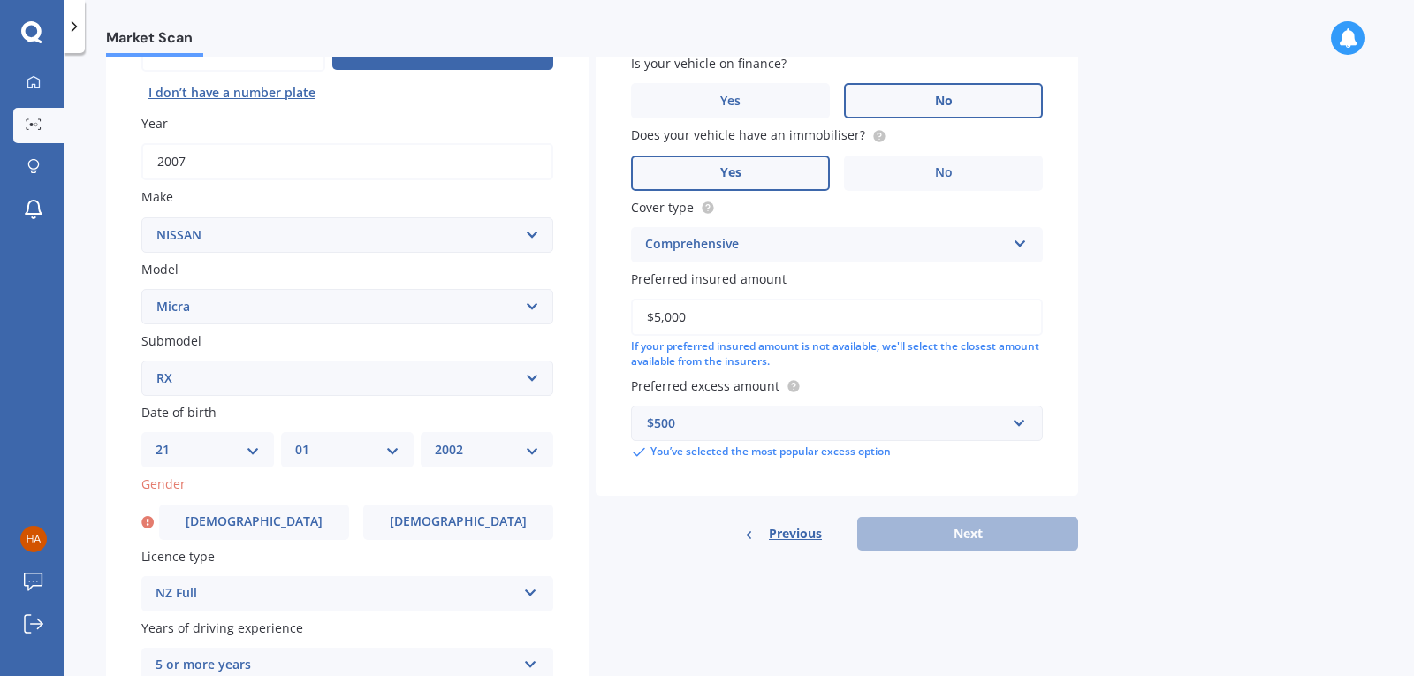
scroll to position [187, 0]
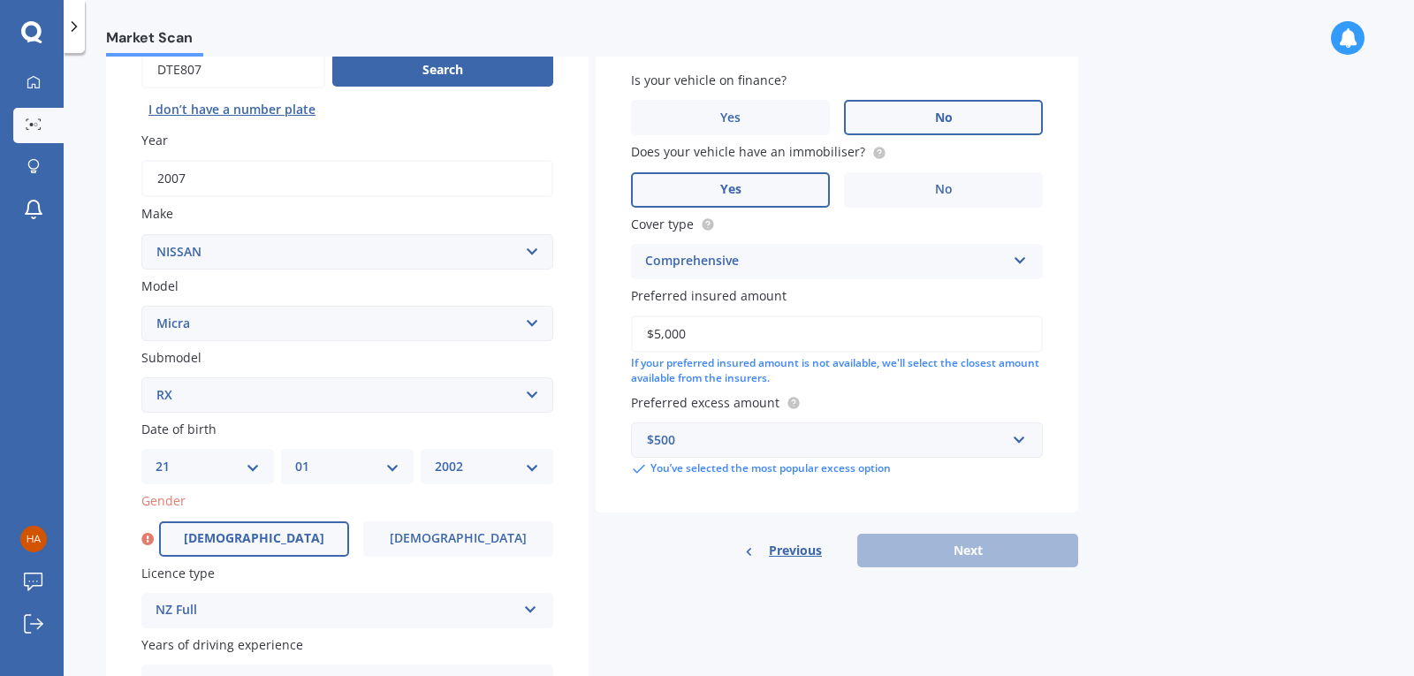
click at [188, 545] on label "[DEMOGRAPHIC_DATA]" at bounding box center [254, 539] width 190 height 35
click at [0, 0] on input "[DEMOGRAPHIC_DATA]" at bounding box center [0, 0] width 0 height 0
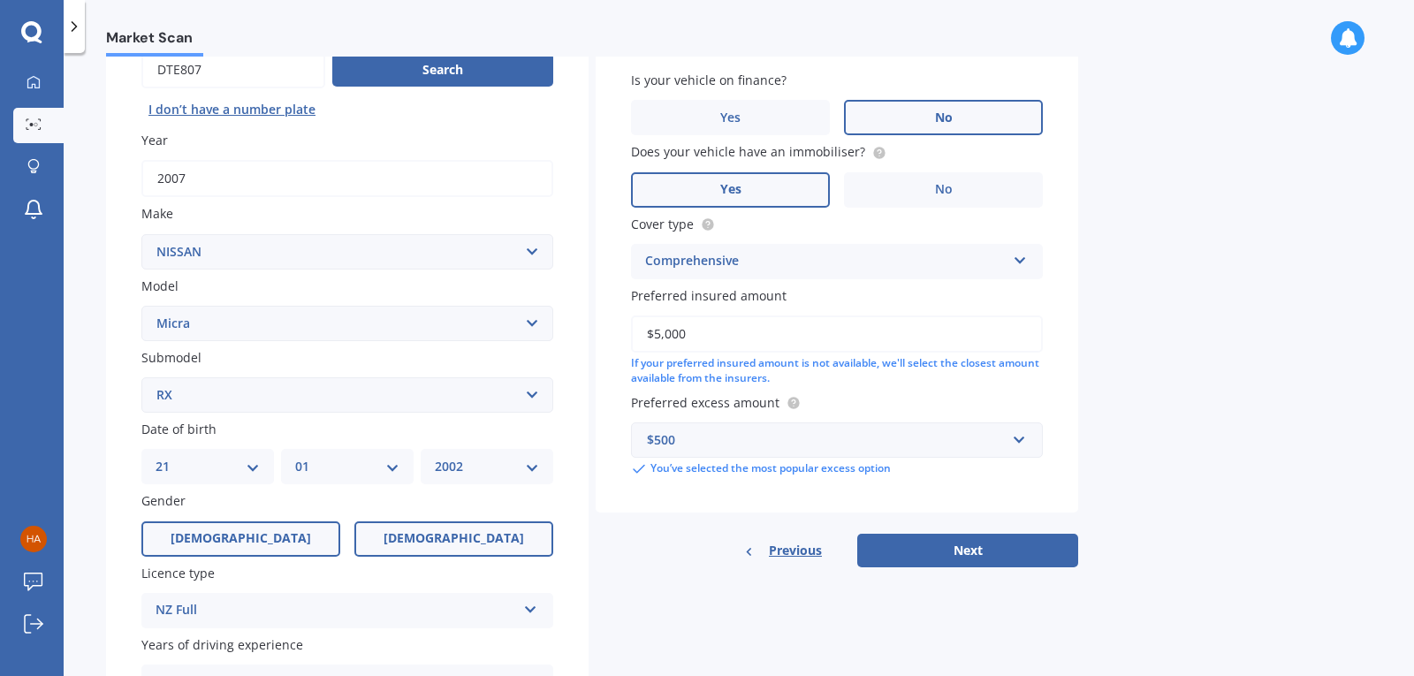
click at [446, 536] on span "[DEMOGRAPHIC_DATA]" at bounding box center [454, 538] width 141 height 15
click at [0, 0] on input "[DEMOGRAPHIC_DATA]" at bounding box center [0, 0] width 0 height 0
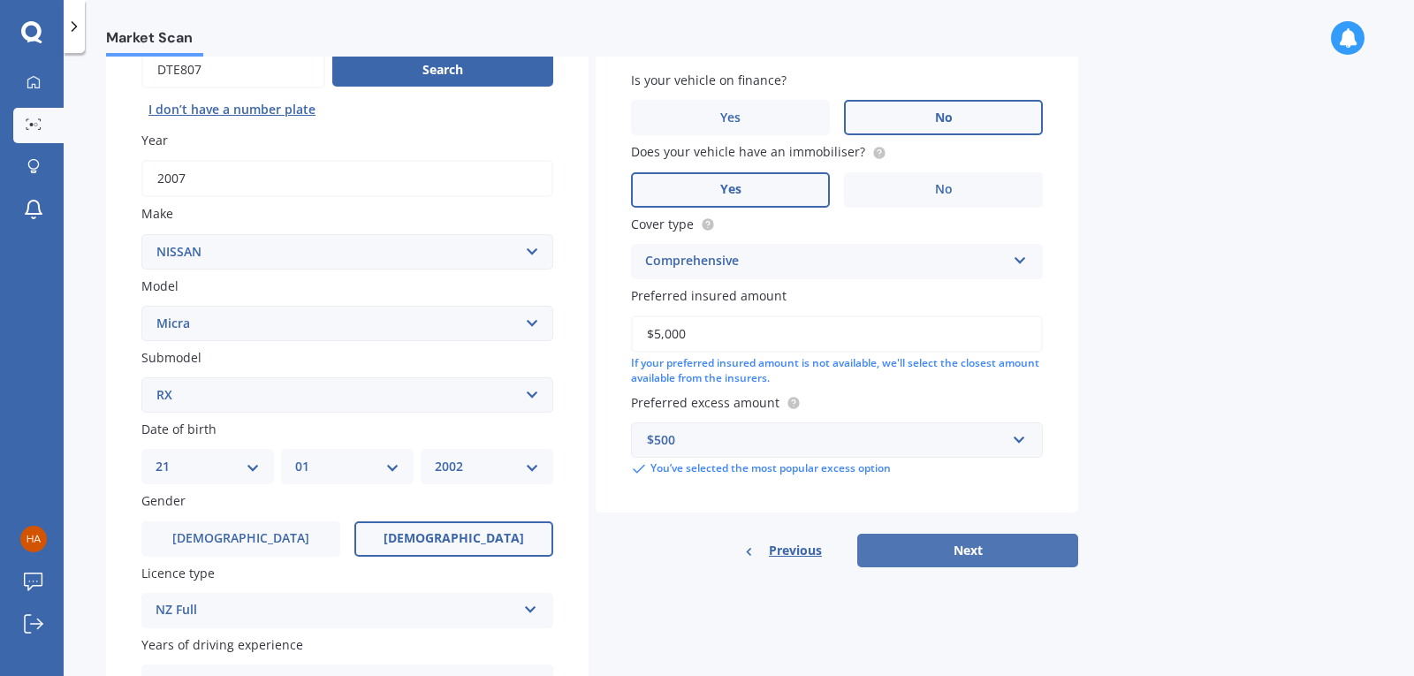
click at [977, 543] on button "Next" at bounding box center [967, 551] width 221 height 34
select select "21"
select select "01"
select select "2002"
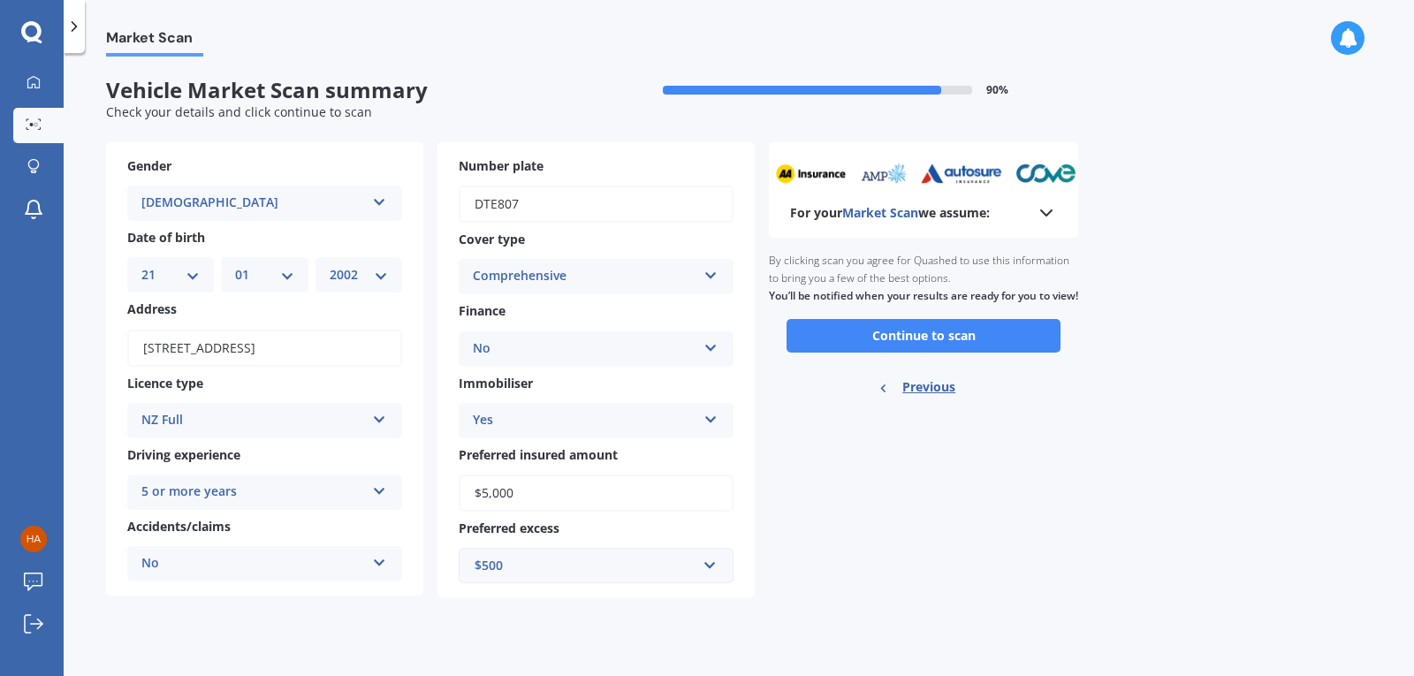
scroll to position [0, 0]
click at [933, 353] on button "Continue to scan" at bounding box center [924, 336] width 274 height 34
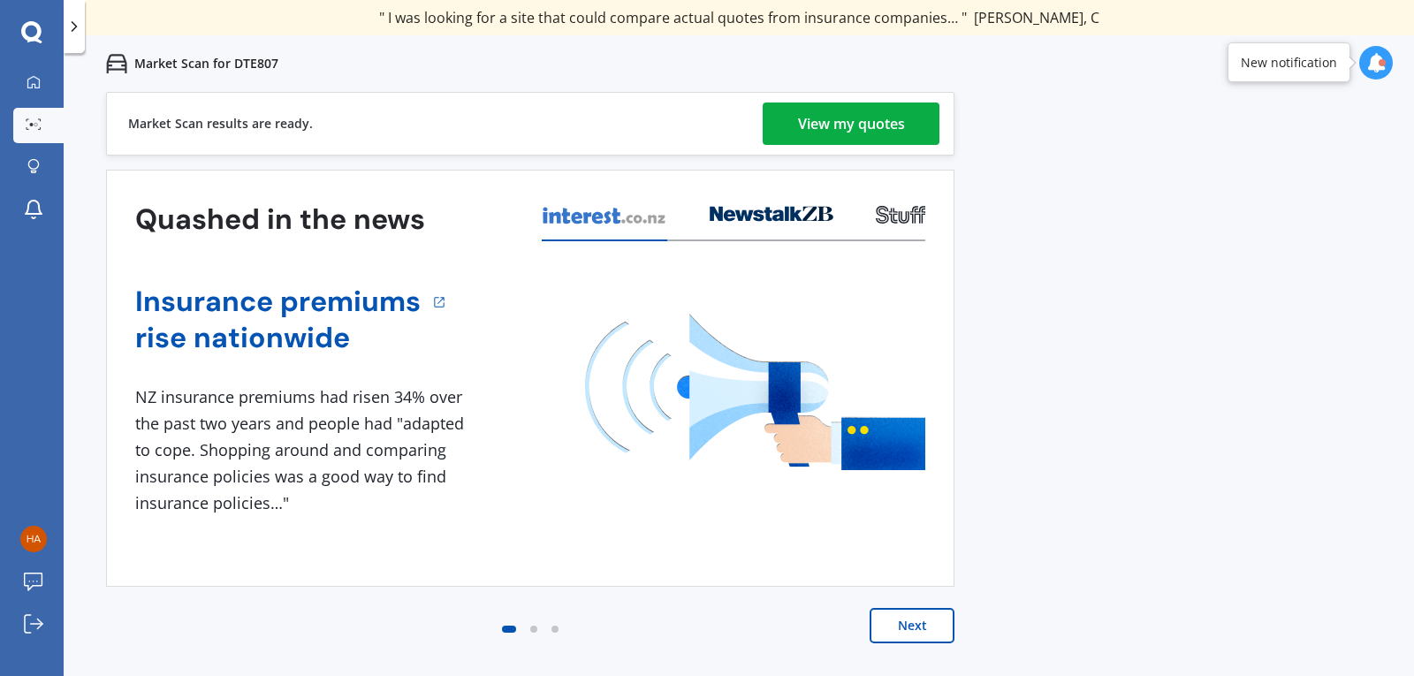
click at [881, 126] on div "View my quotes" at bounding box center [851, 124] width 107 height 42
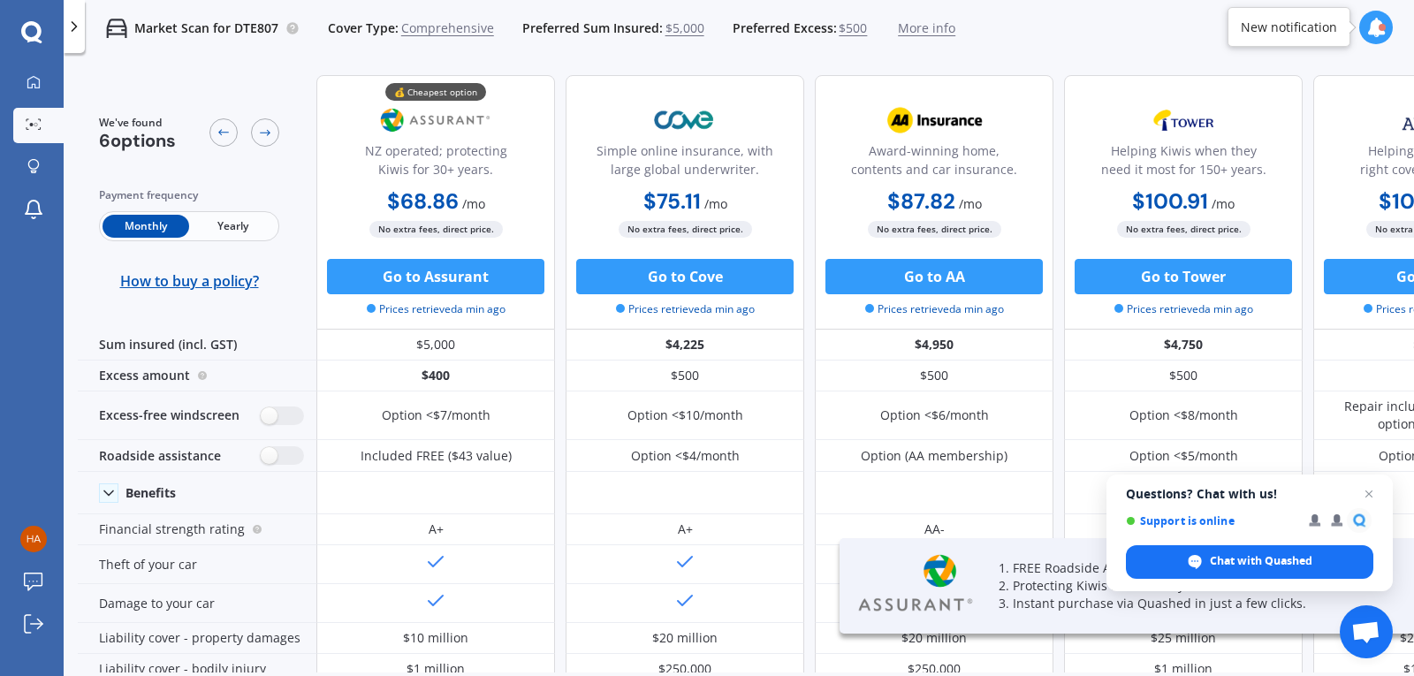
click at [240, 223] on span "Yearly" at bounding box center [232, 226] width 87 height 23
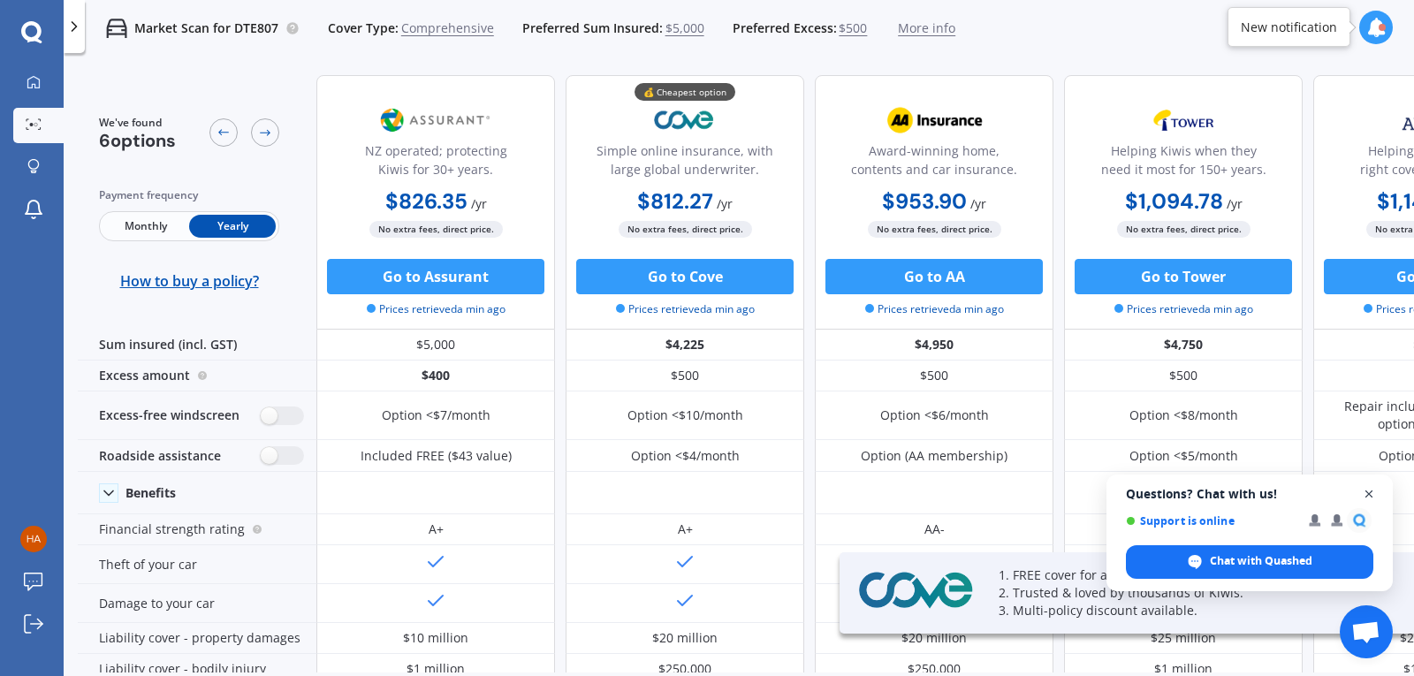
click at [1366, 490] on span "Close chat" at bounding box center [1370, 495] width 22 height 22
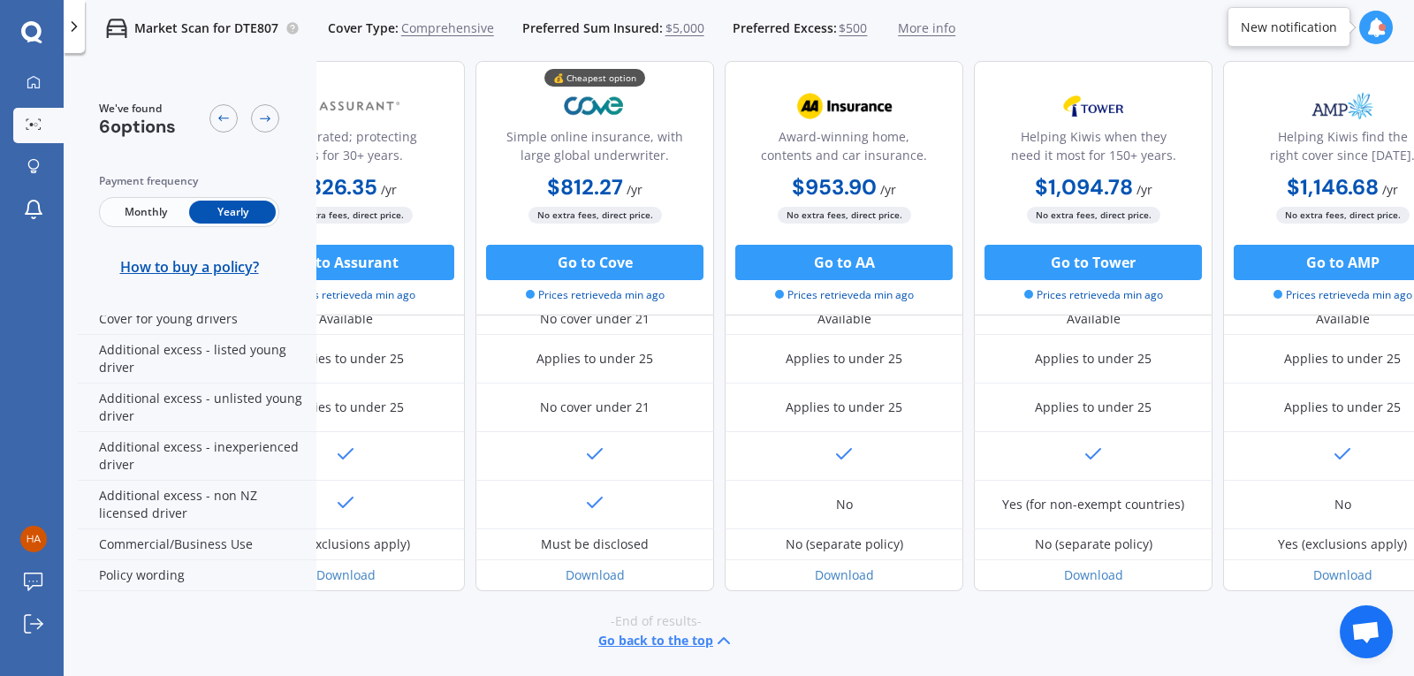
scroll to position [931, 0]
